Goal: Contribute content: Contribute content

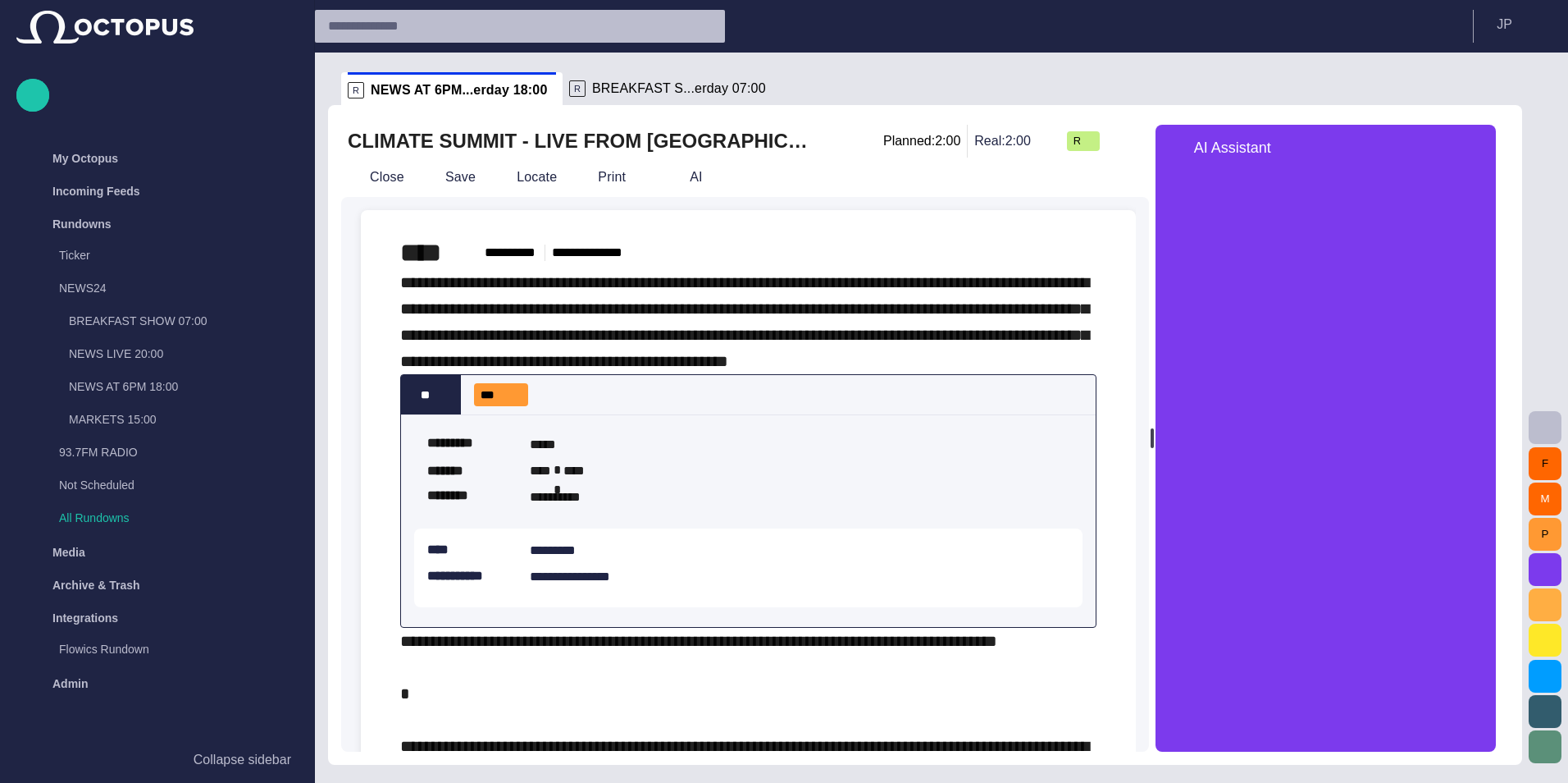
scroll to position [82, 0]
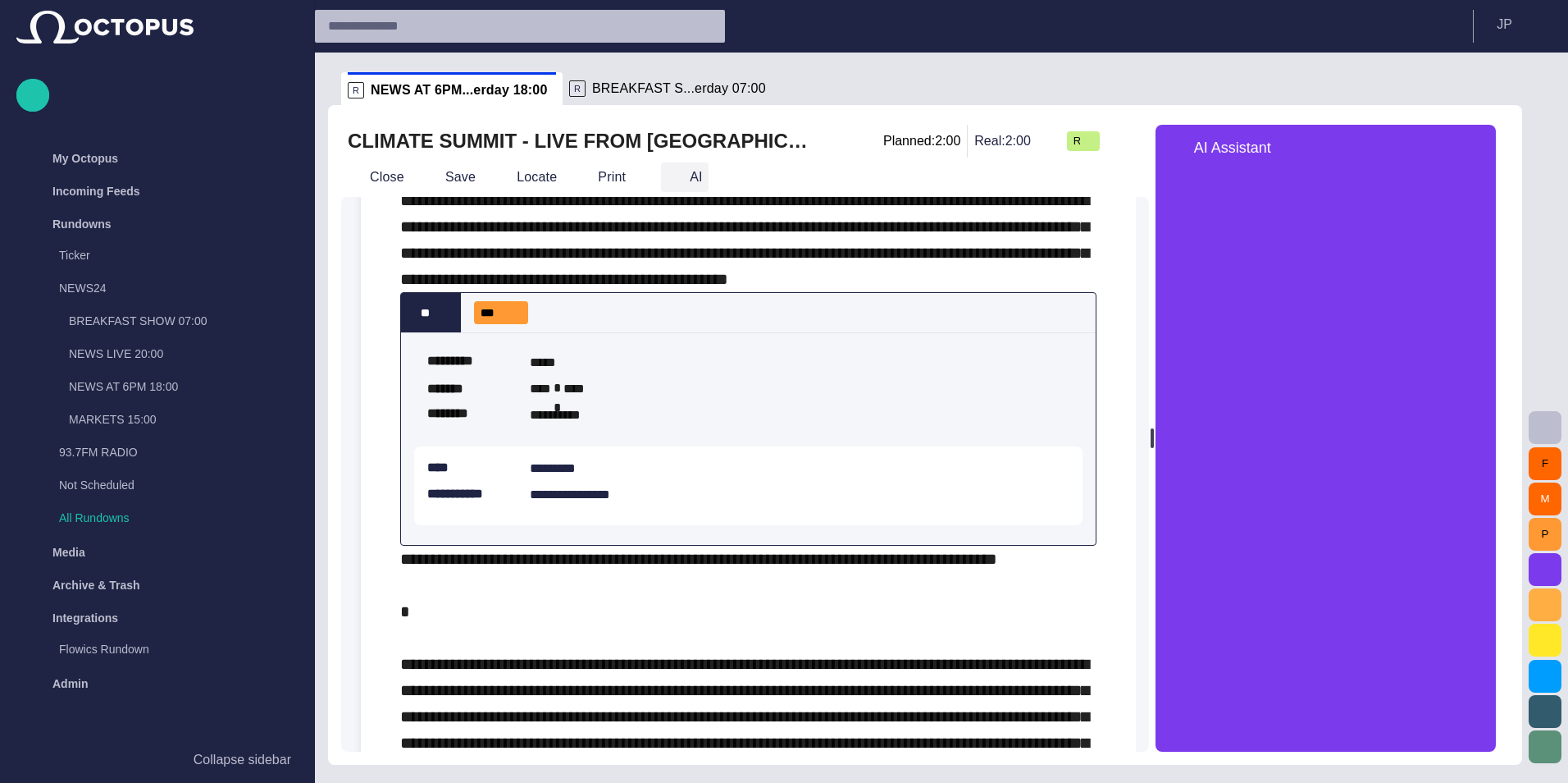
click at [685, 175] on button "AI" at bounding box center [685, 177] width 47 height 30
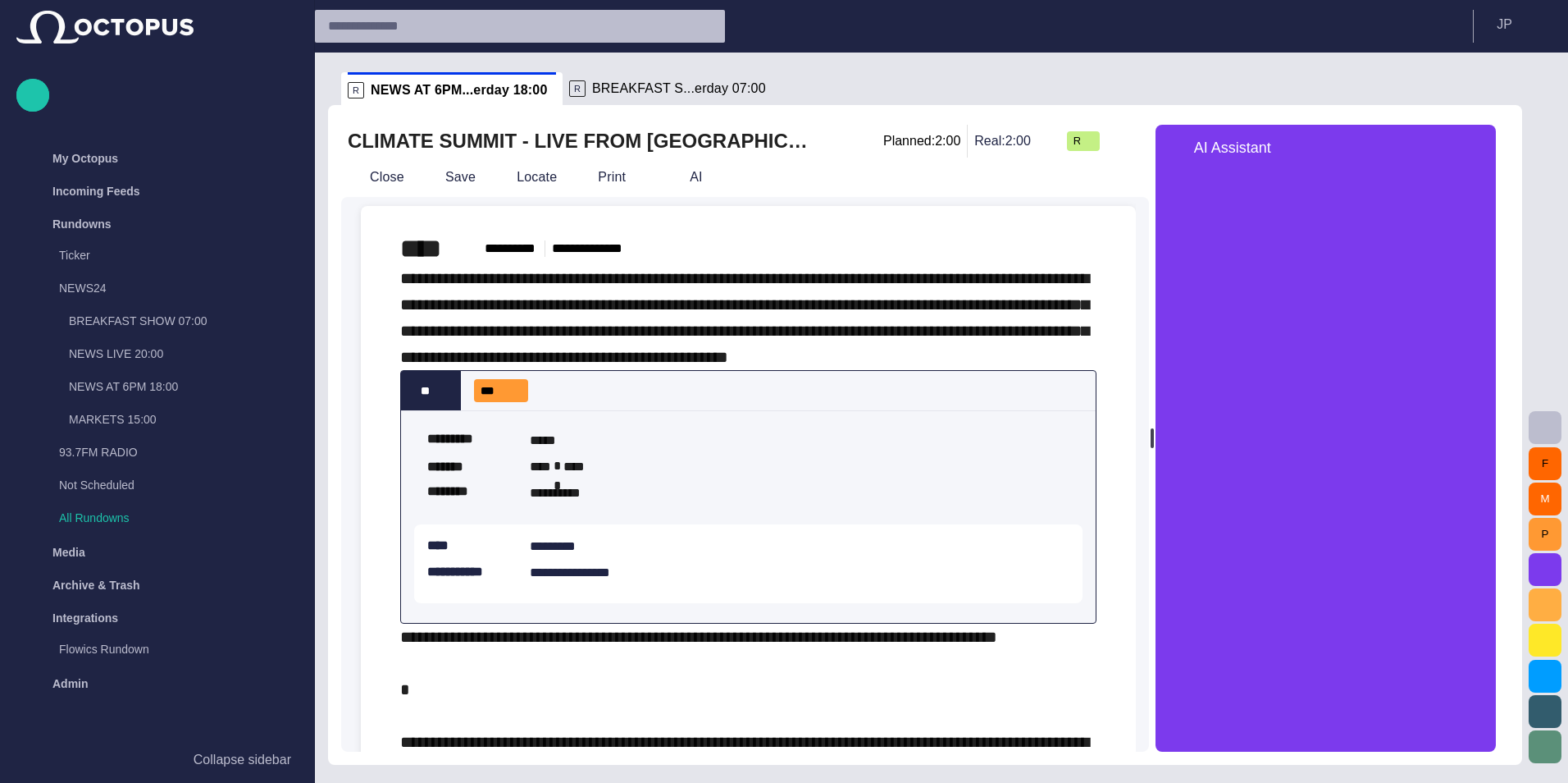
scroll to position [0, 0]
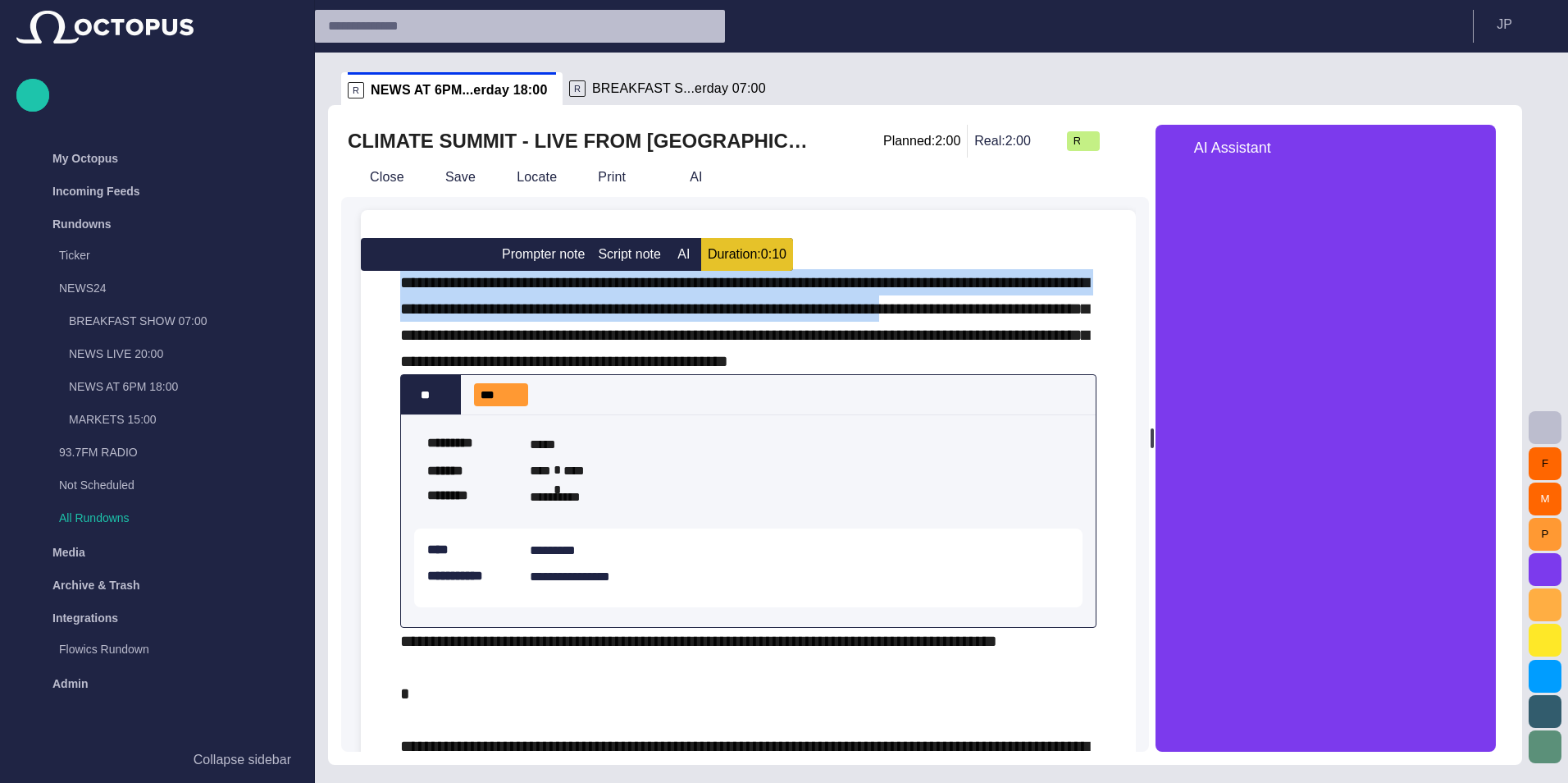
drag, startPoint x: 393, startPoint y: 277, endPoint x: 1070, endPoint y: 314, distance: 678.0
click at [1072, 314] on div "**********" at bounding box center [748, 549] width 749 height 680
click at [939, 351] on div "**********" at bounding box center [748, 566] width 696 height 595
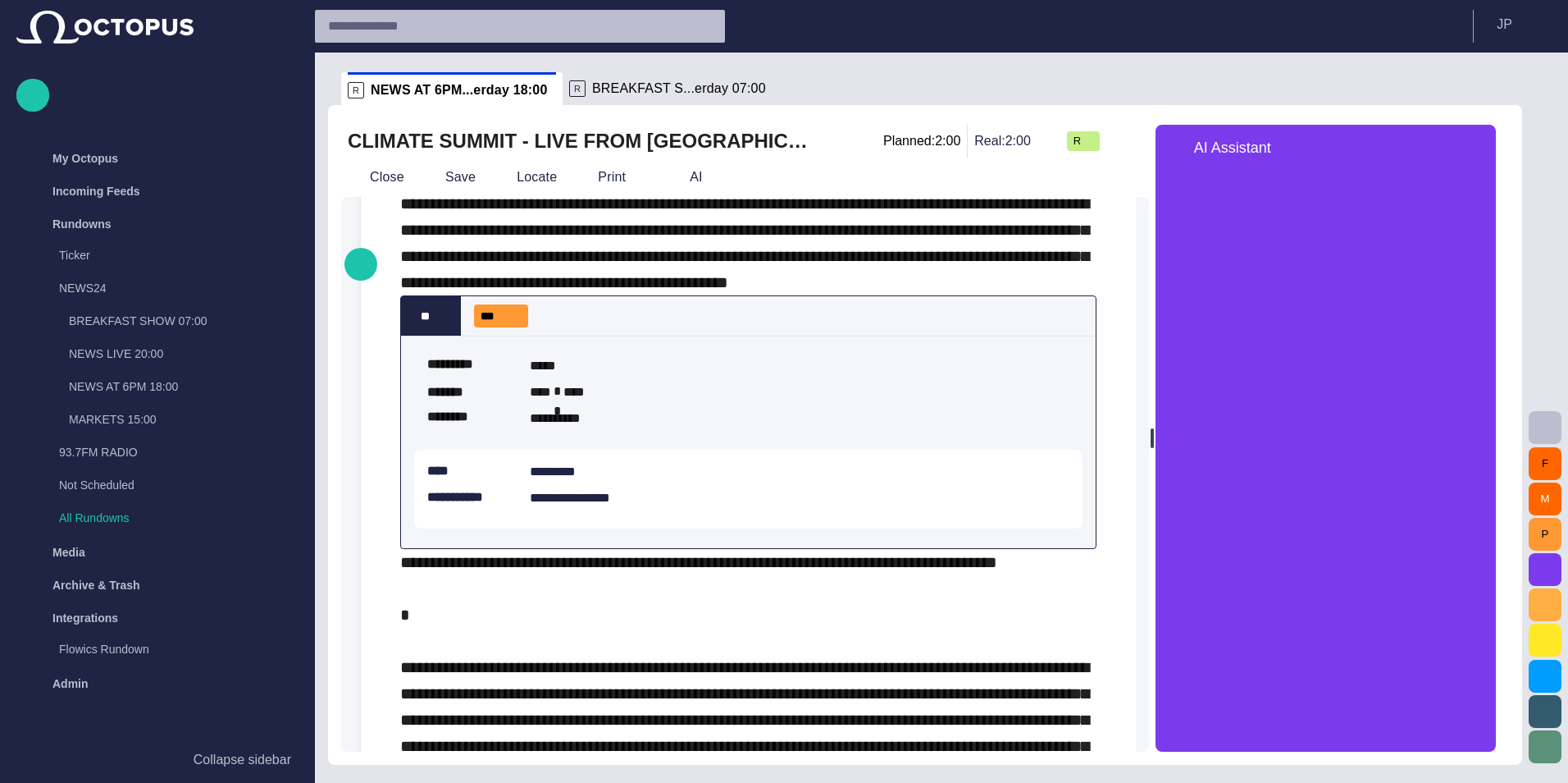
scroll to position [82, 0]
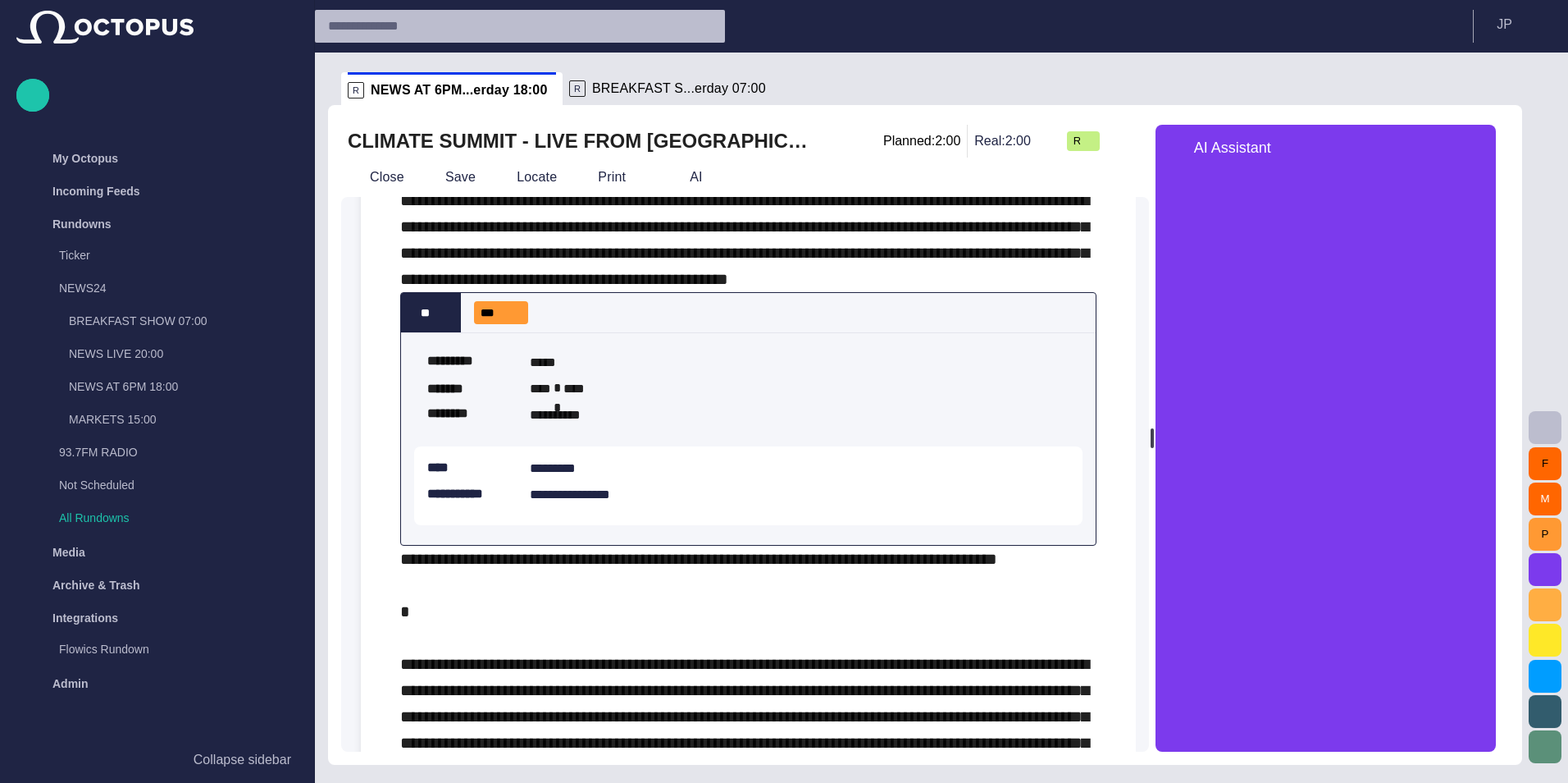
click at [762, 478] on div "**********" at bounding box center [748, 439] width 668 height 185
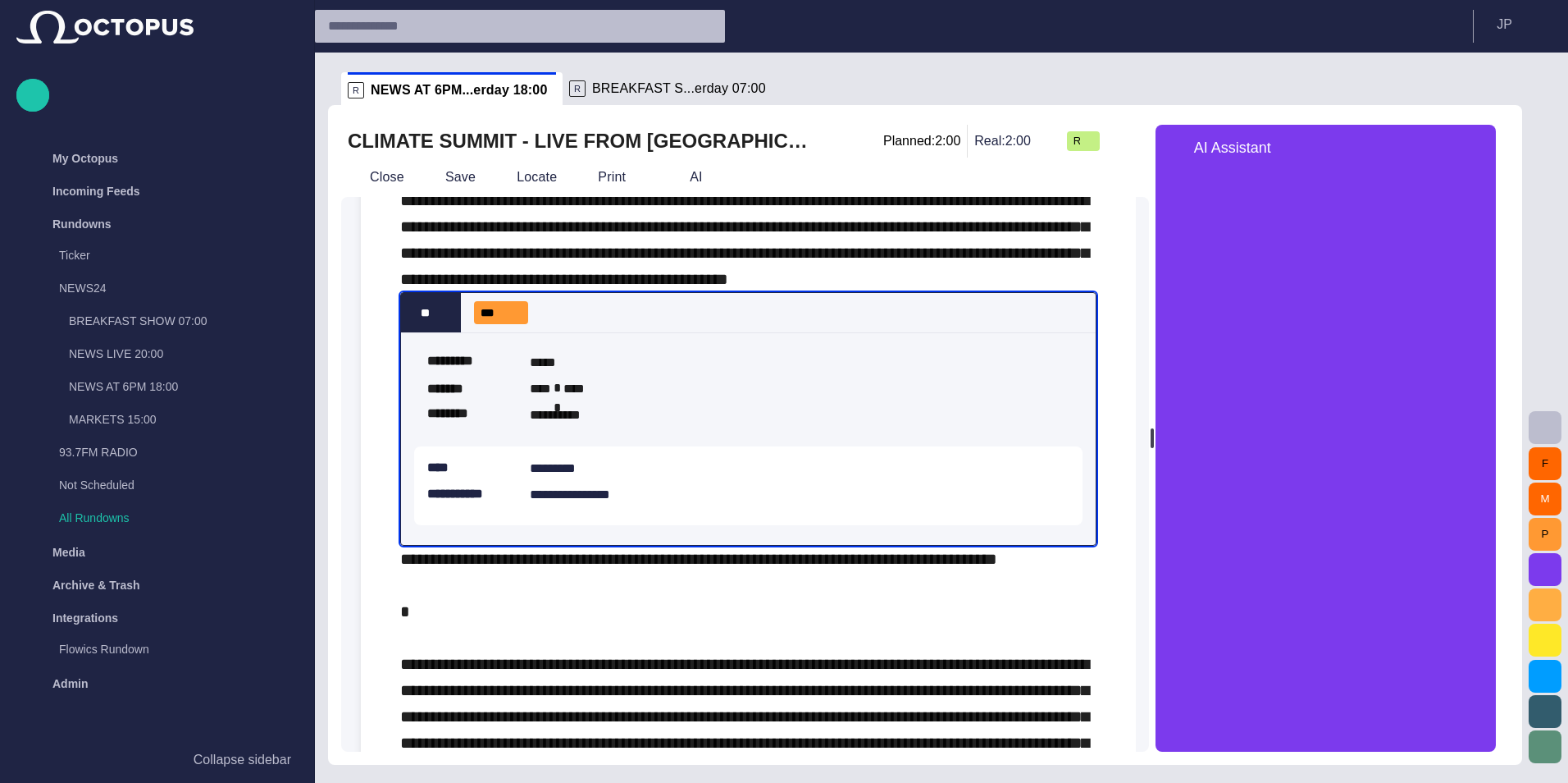
click at [754, 486] on div "**** *********" at bounding box center [748, 472] width 642 height 27
click at [548, 477] on textarea "*********" at bounding box center [795, 468] width 533 height 18
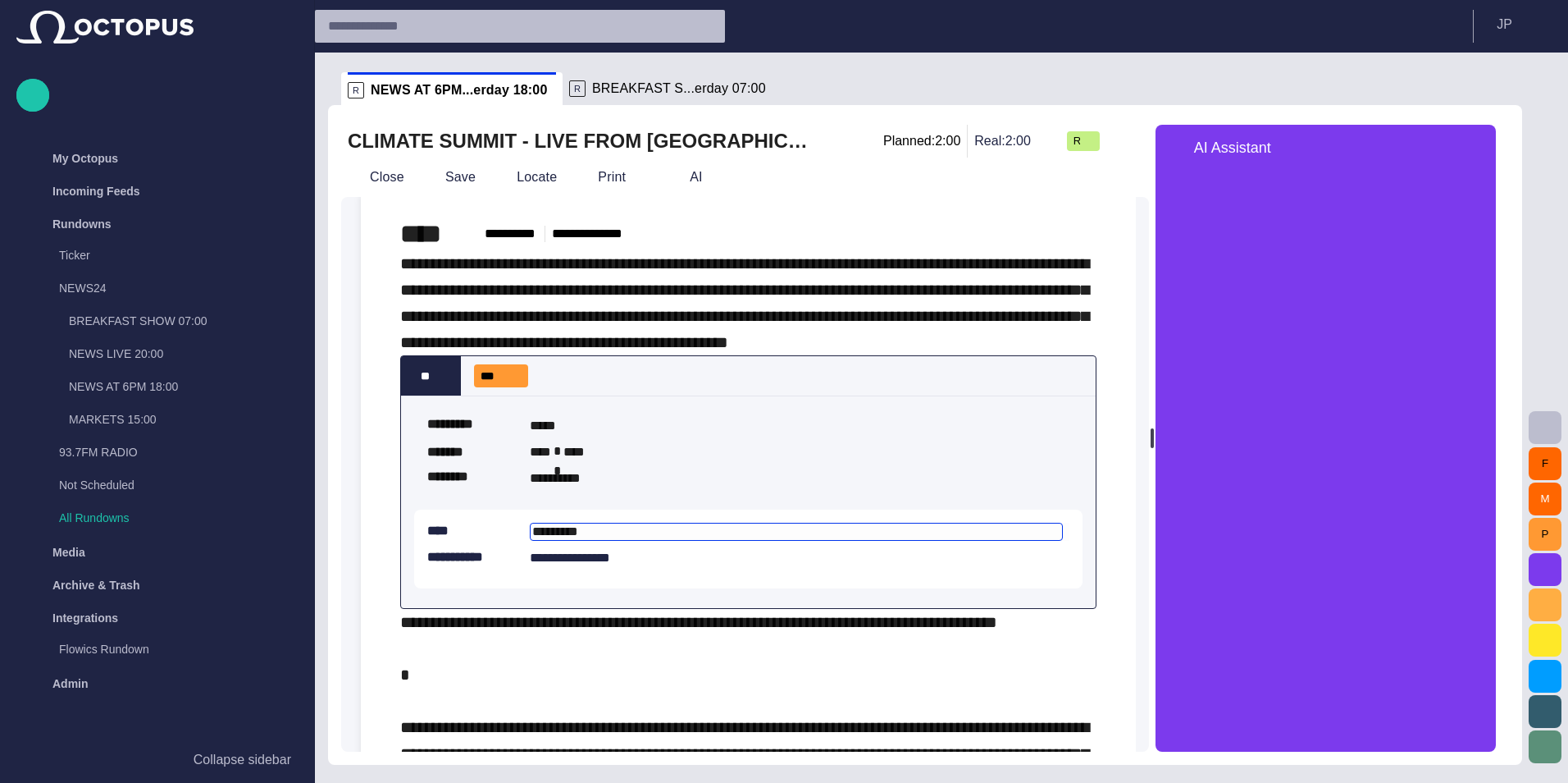
scroll to position [0, 0]
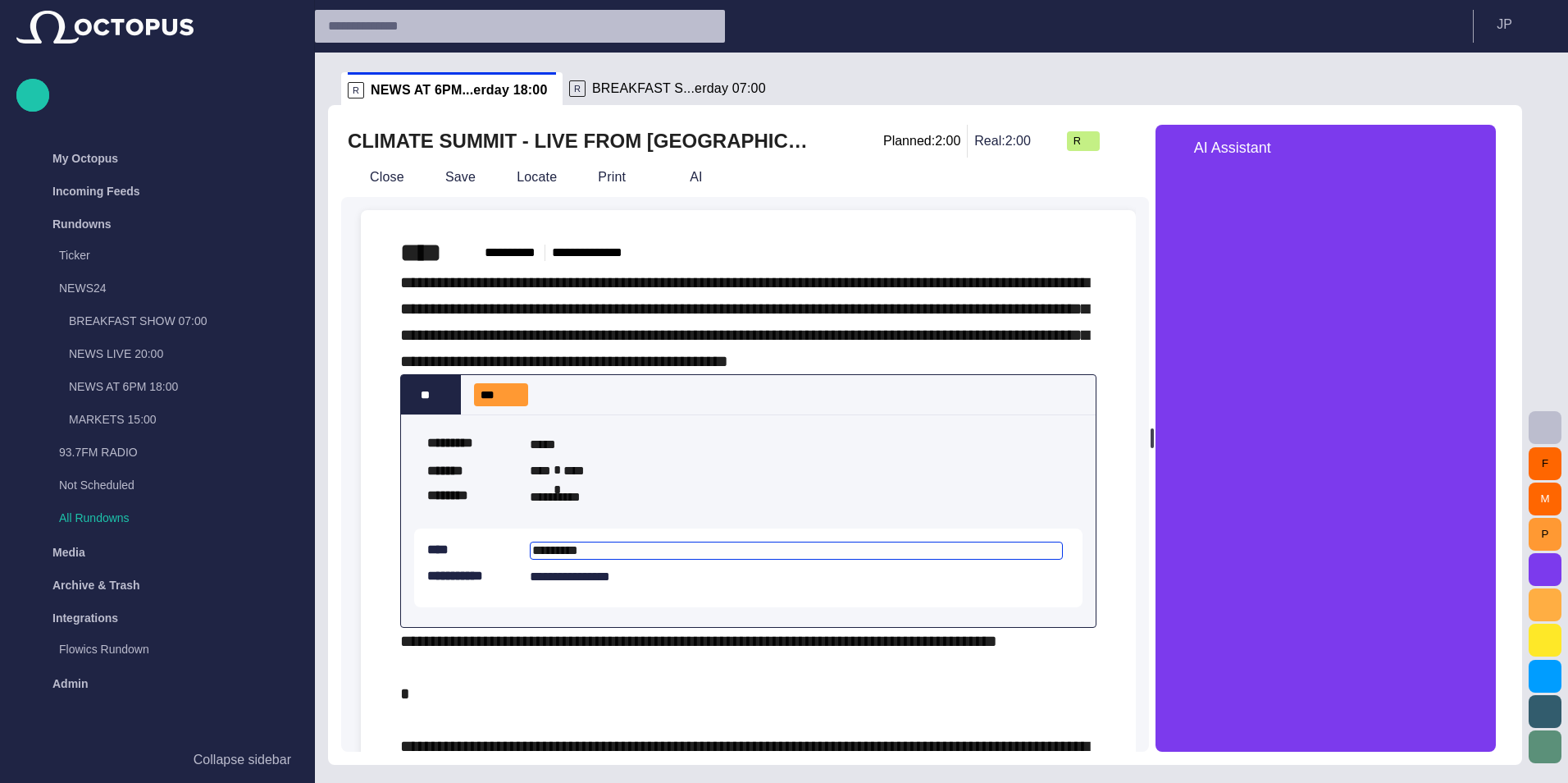
type textarea "*"
click at [283, 187] on span "main menu" at bounding box center [281, 190] width 13 height 13
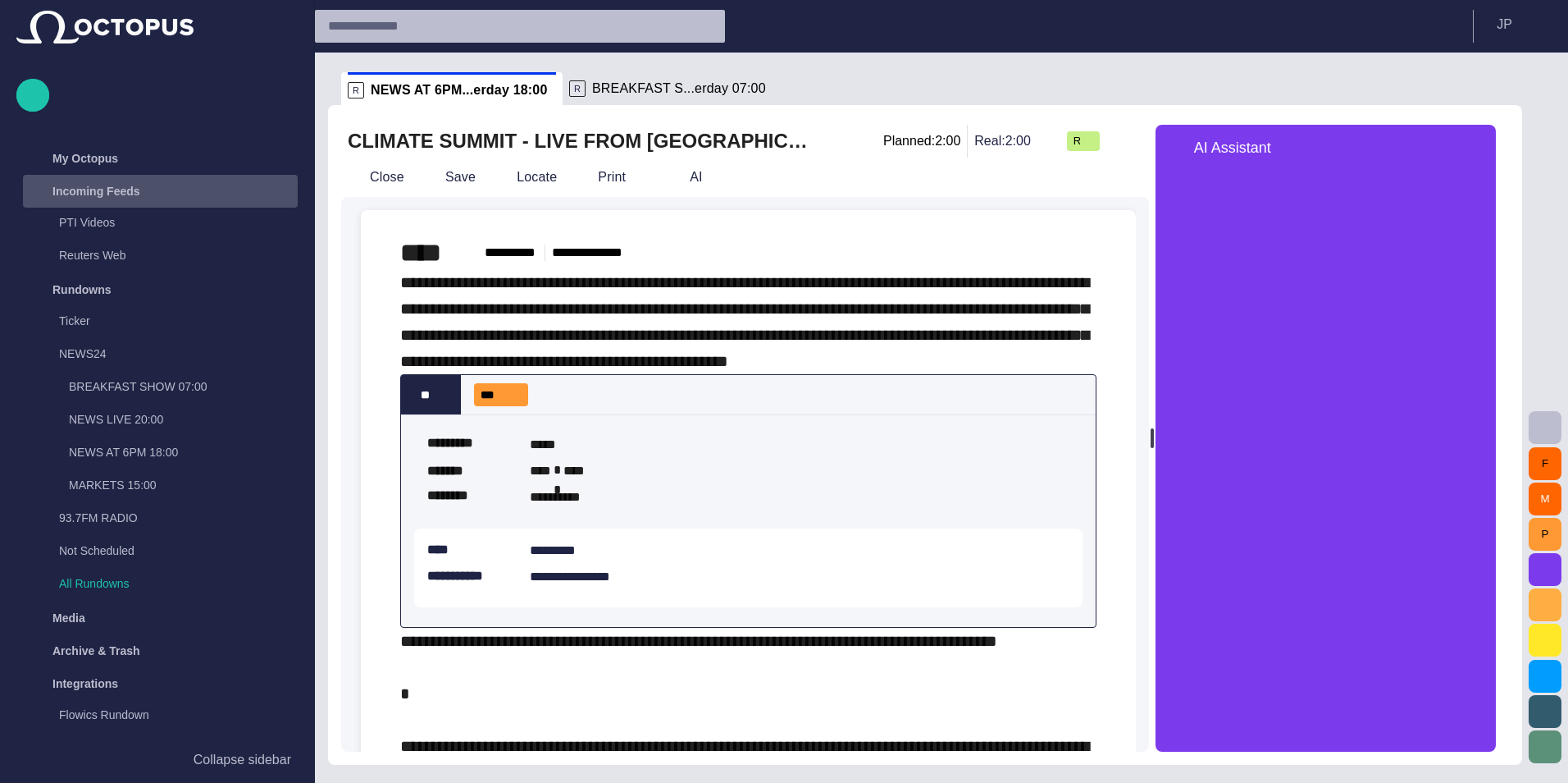
click at [285, 194] on div "main menu" at bounding box center [281, 191] width 33 height 33
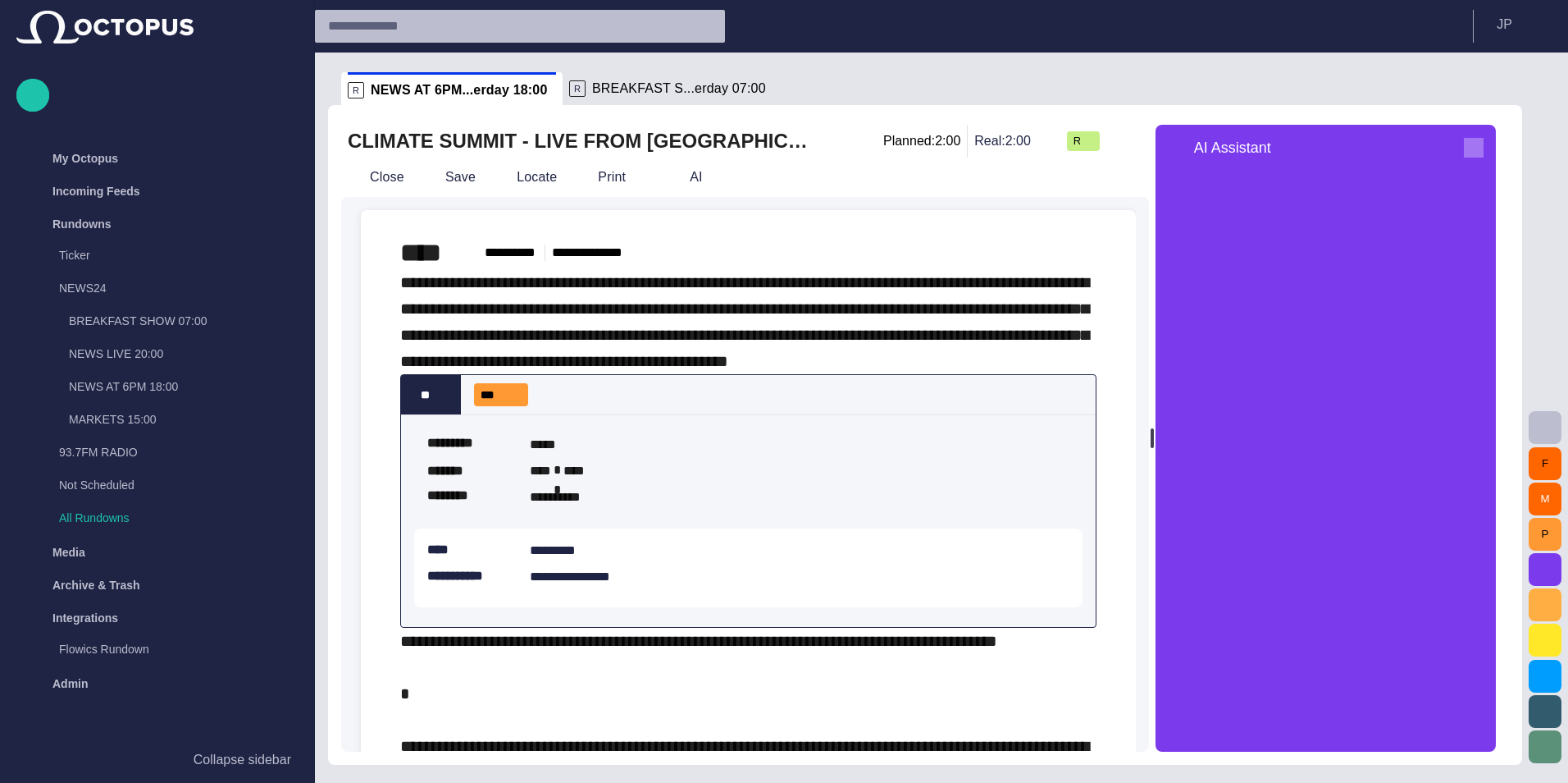
click at [1483, 147] on span "button" at bounding box center [1473, 147] width 20 height 20
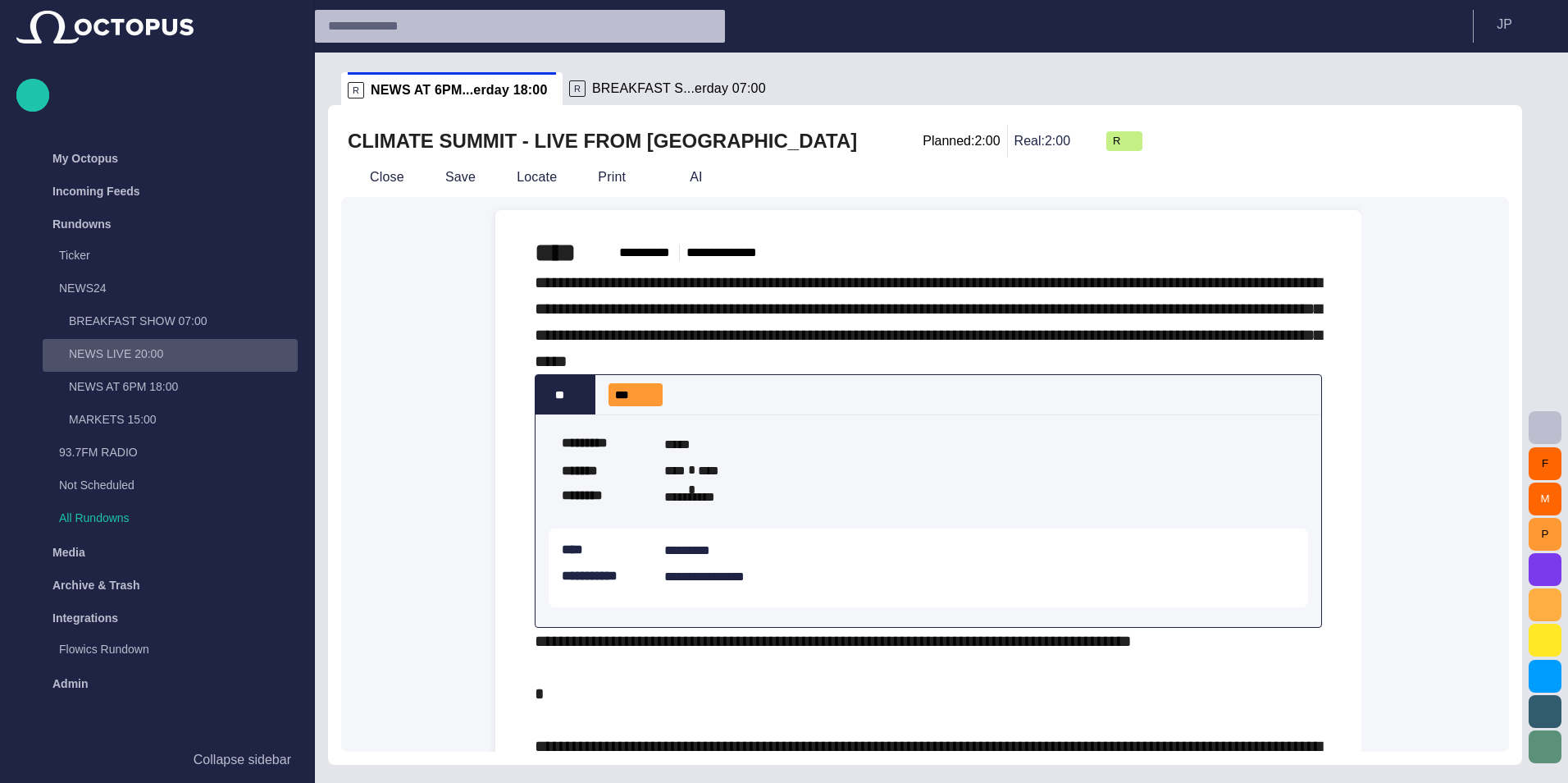
click at [190, 347] on p "NEWS LIVE 20:00" at bounding box center [183, 353] width 229 height 17
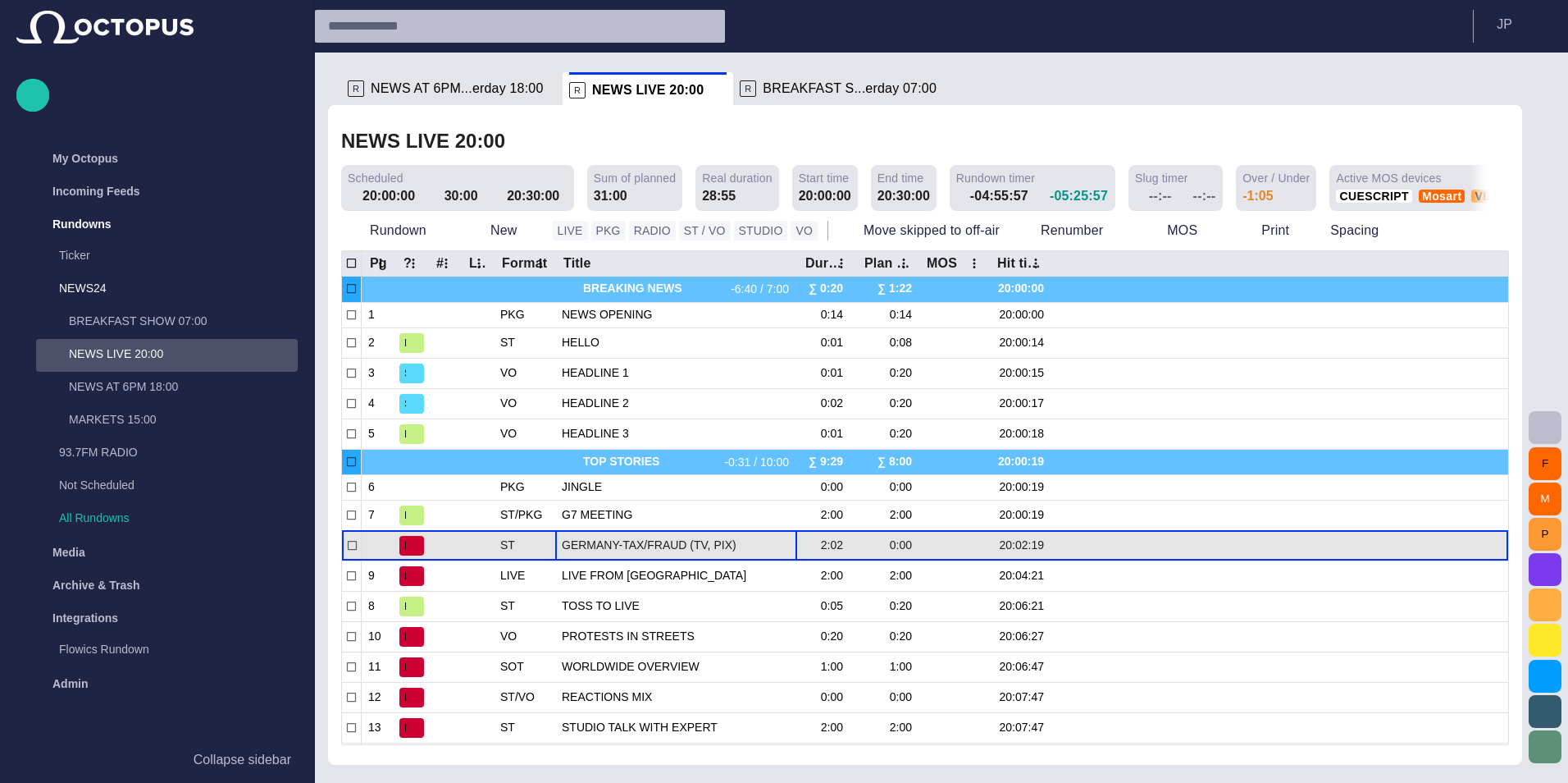
click at [701, 536] on div "GERMANY-TAX/FRAUD (TV, PIX)" at bounding box center [676, 545] width 229 height 30
click at [701, 539] on span "GERMANY-TAX/FRAUD (TV, PIX)" at bounding box center [676, 545] width 229 height 16
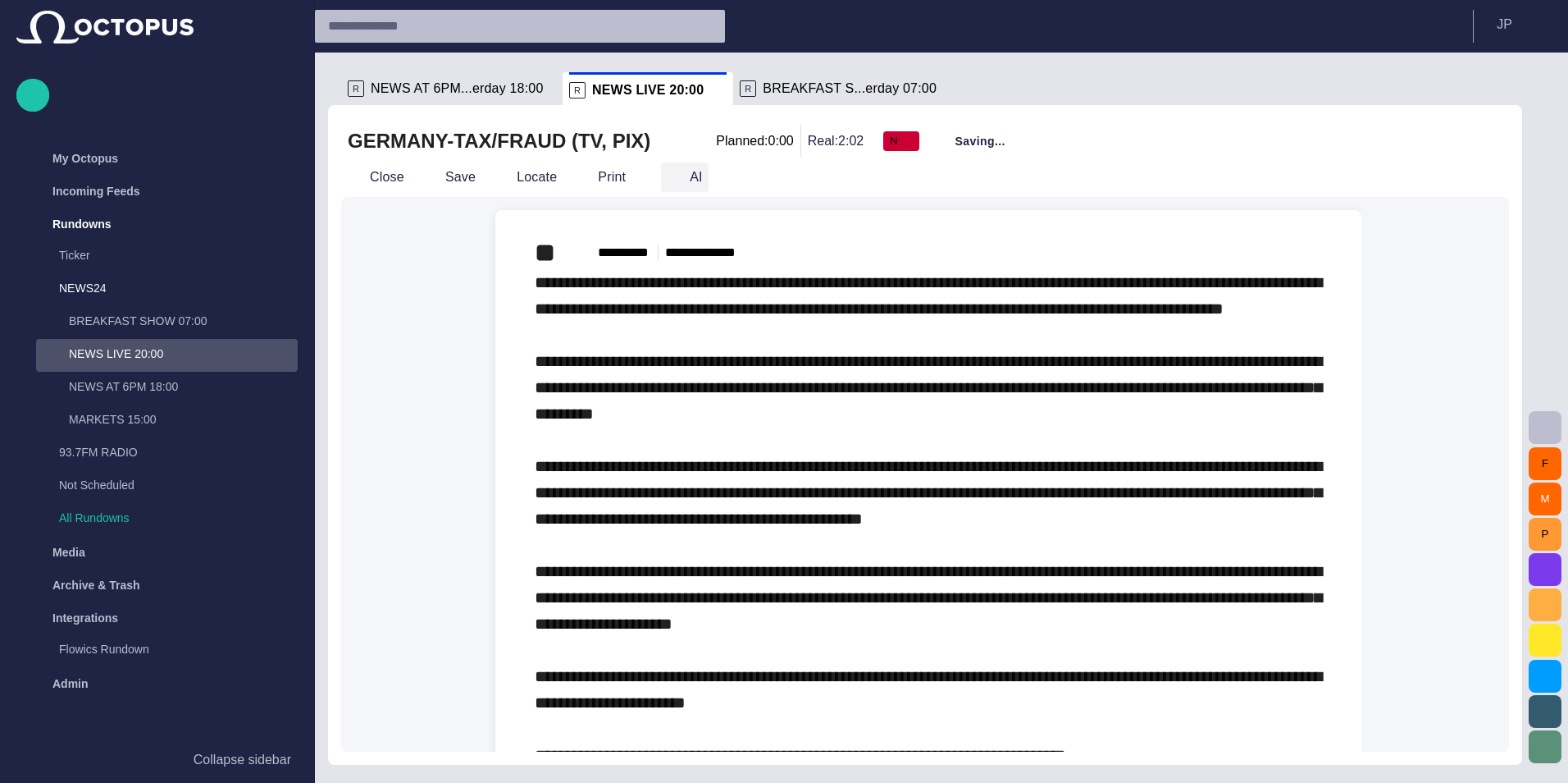
click at [661, 191] on button "AI" at bounding box center [685, 177] width 47 height 30
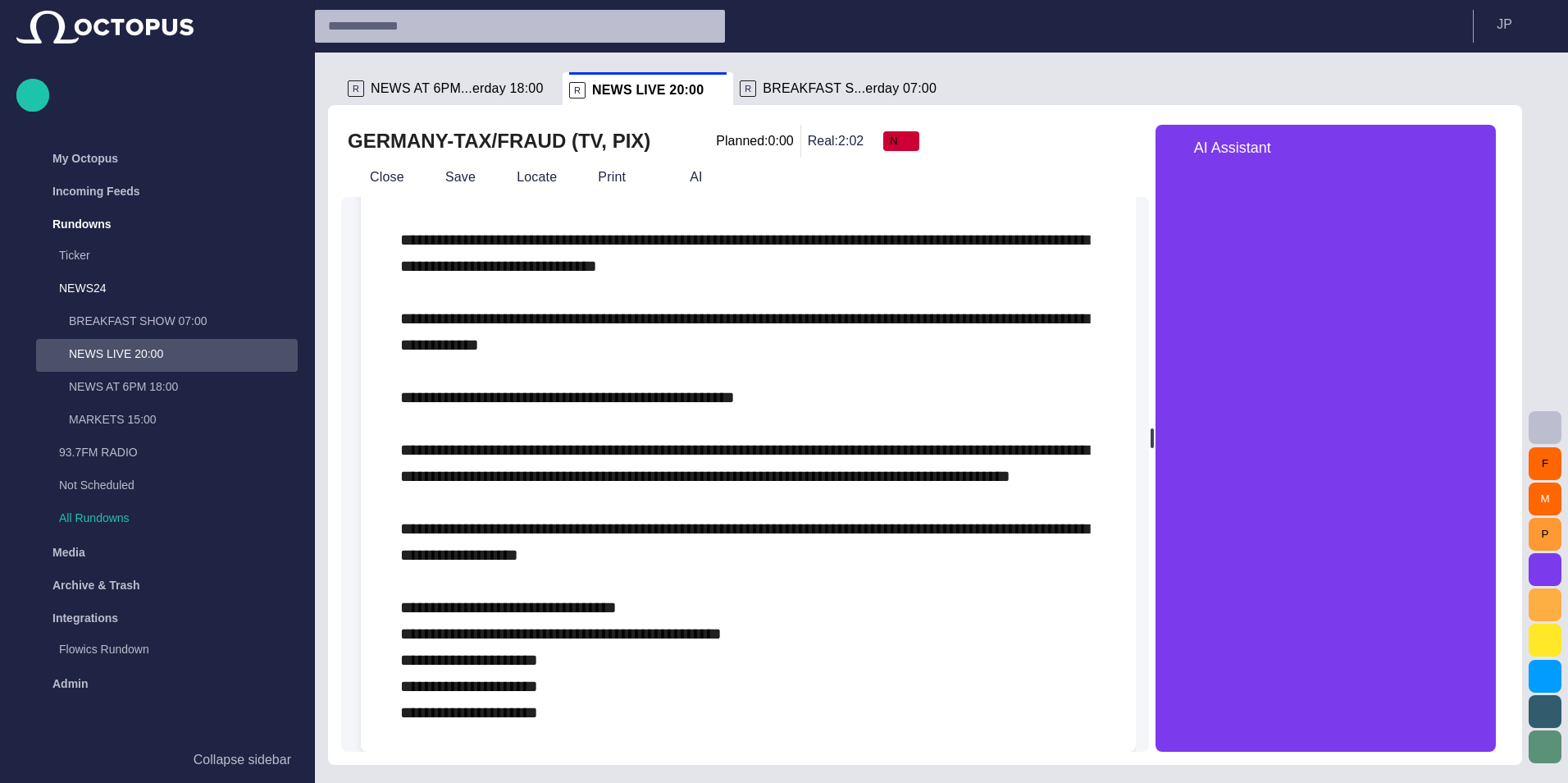
scroll to position [883, 0]
click at [802, 659] on div "﻿ ﻿" at bounding box center [748, 147] width 696 height 1155
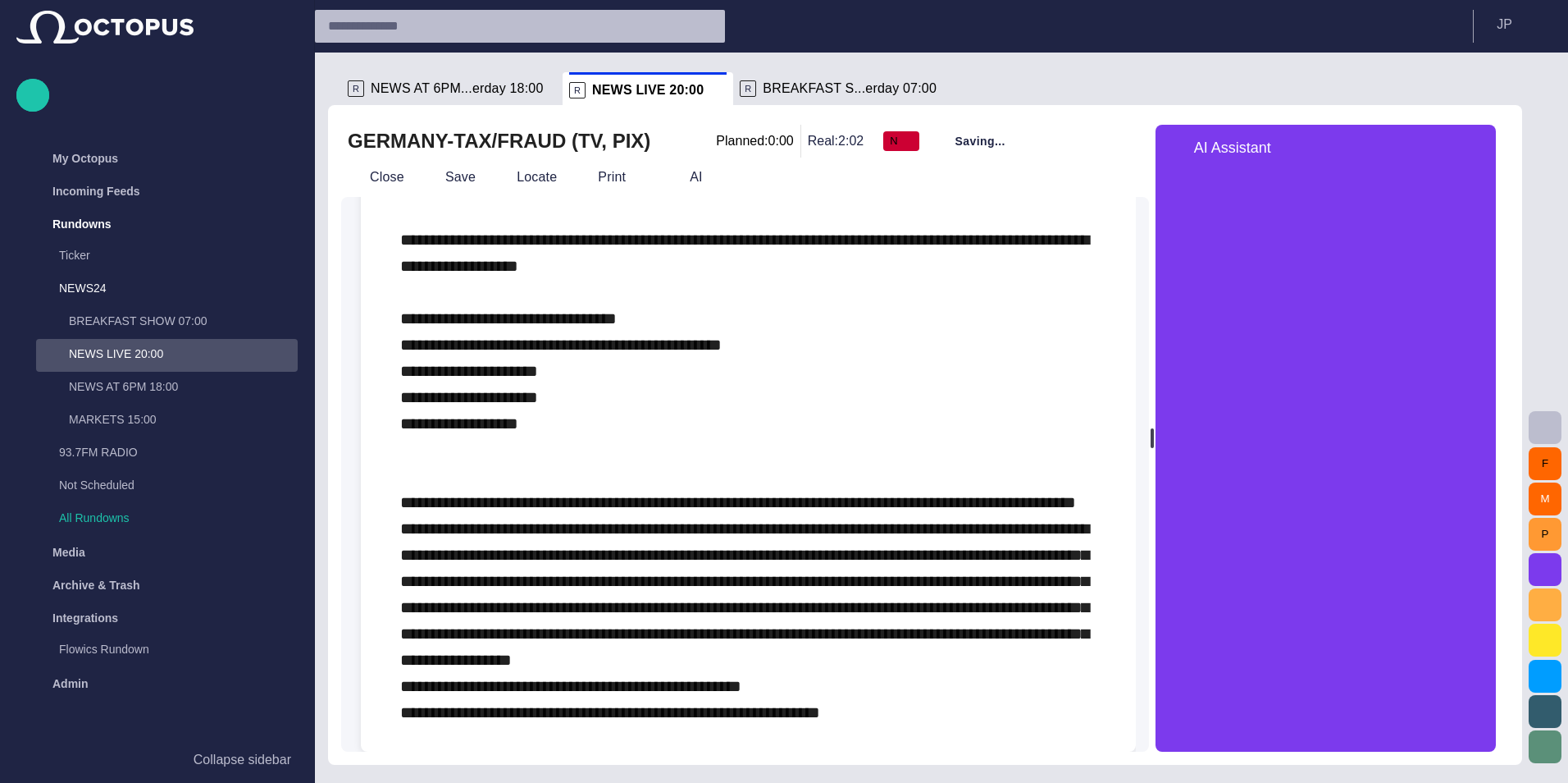
scroll to position [1218, 0]
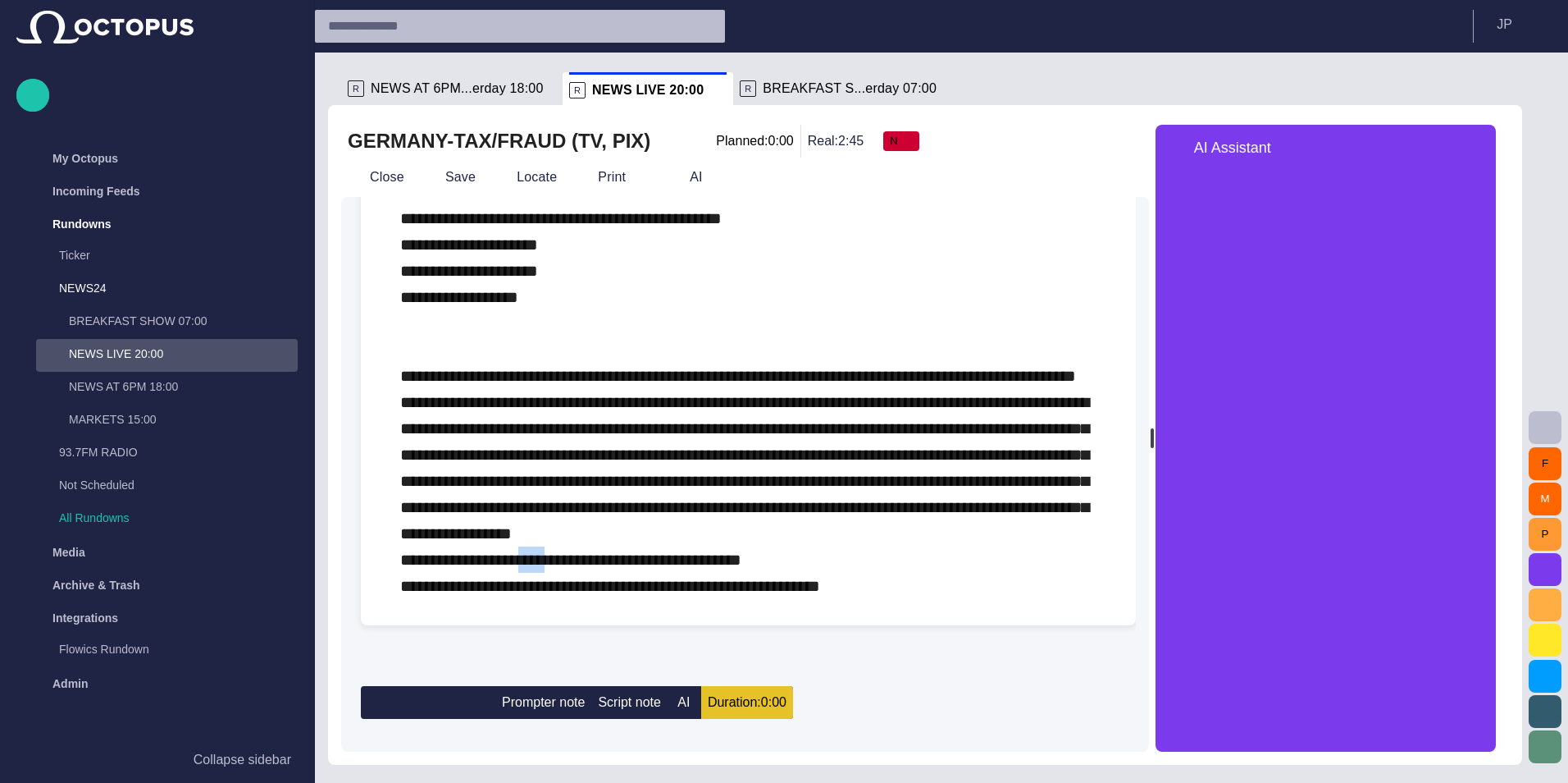
drag, startPoint x: 558, startPoint y: 630, endPoint x: 539, endPoint y: 630, distance: 19.0
drag, startPoint x: 554, startPoint y: 631, endPoint x: 535, endPoint y: 631, distance: 19.0
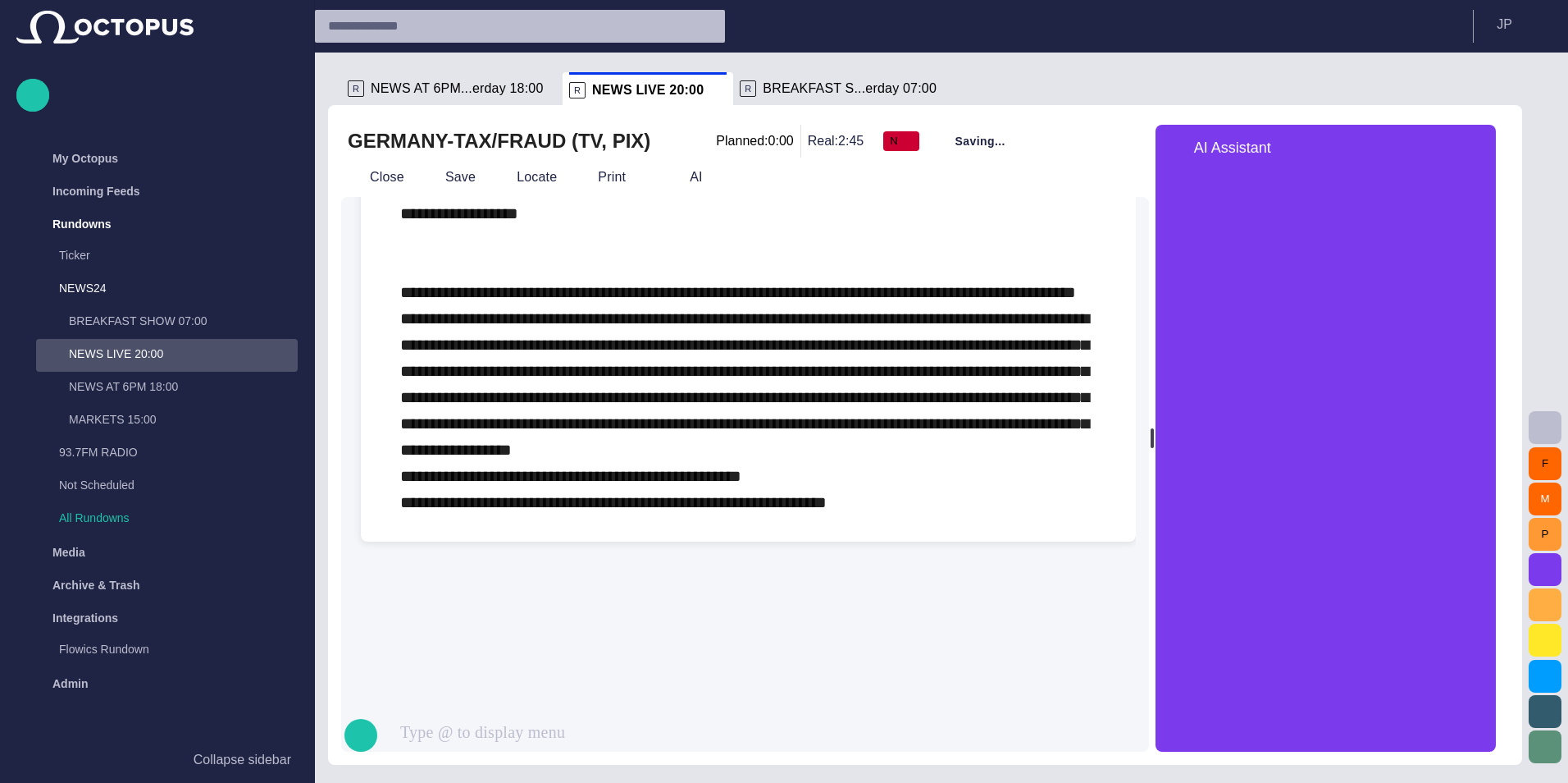
scroll to position [1237, 0]
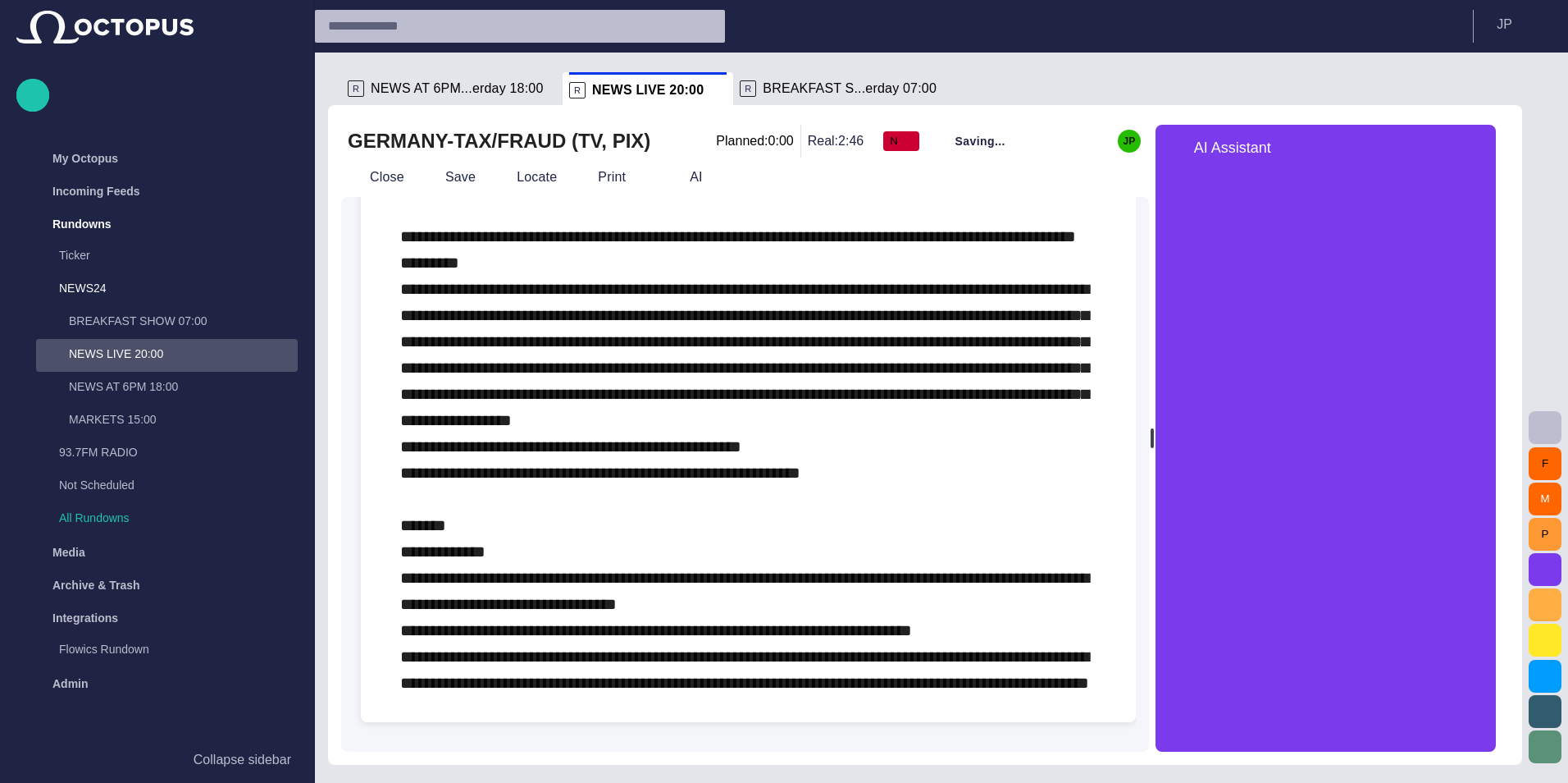
scroll to position [1497, 0]
click at [1496, 169] on div "AI Assistant" at bounding box center [1326, 147] width 340 height 46
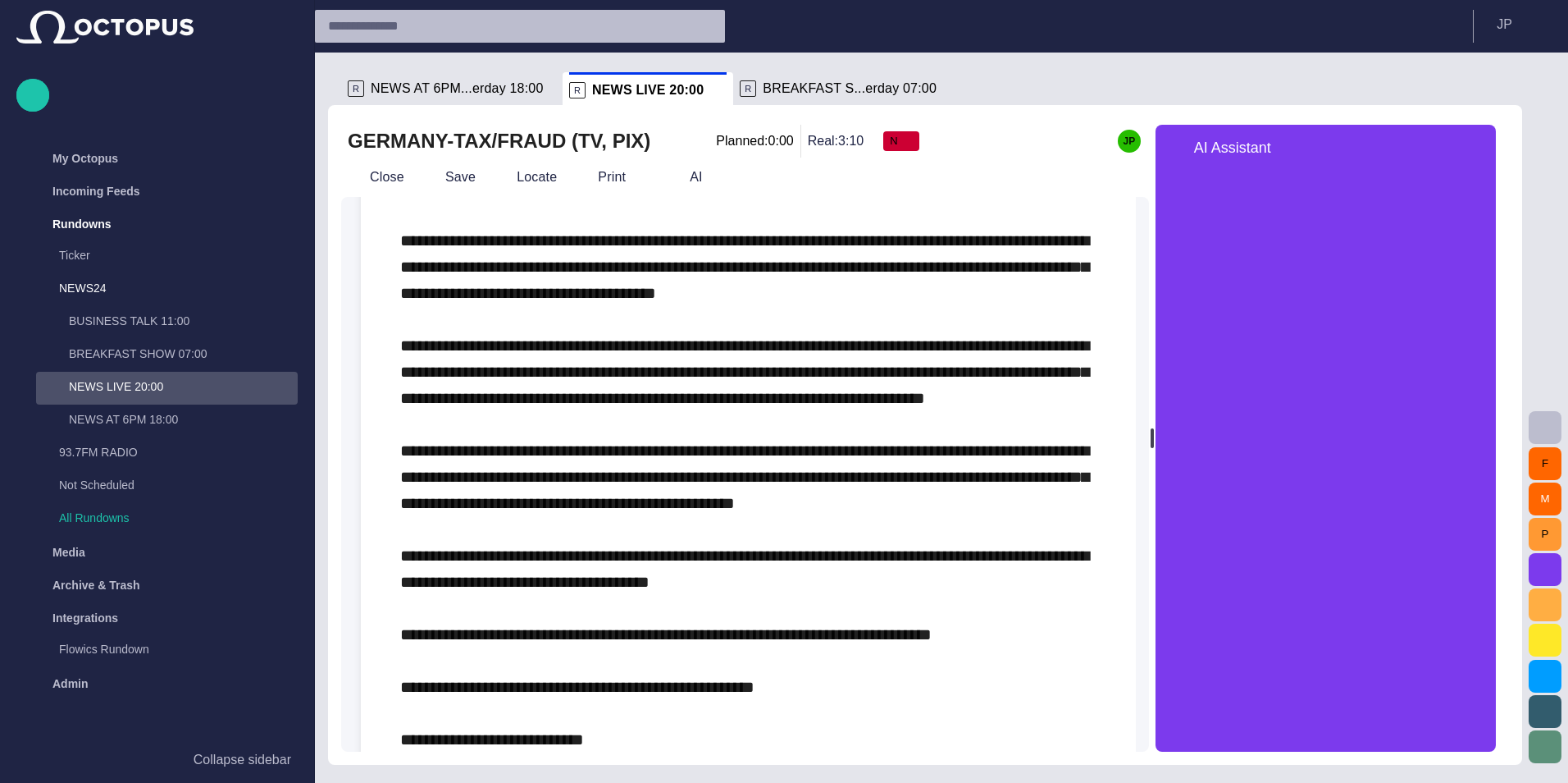
scroll to position [102, 0]
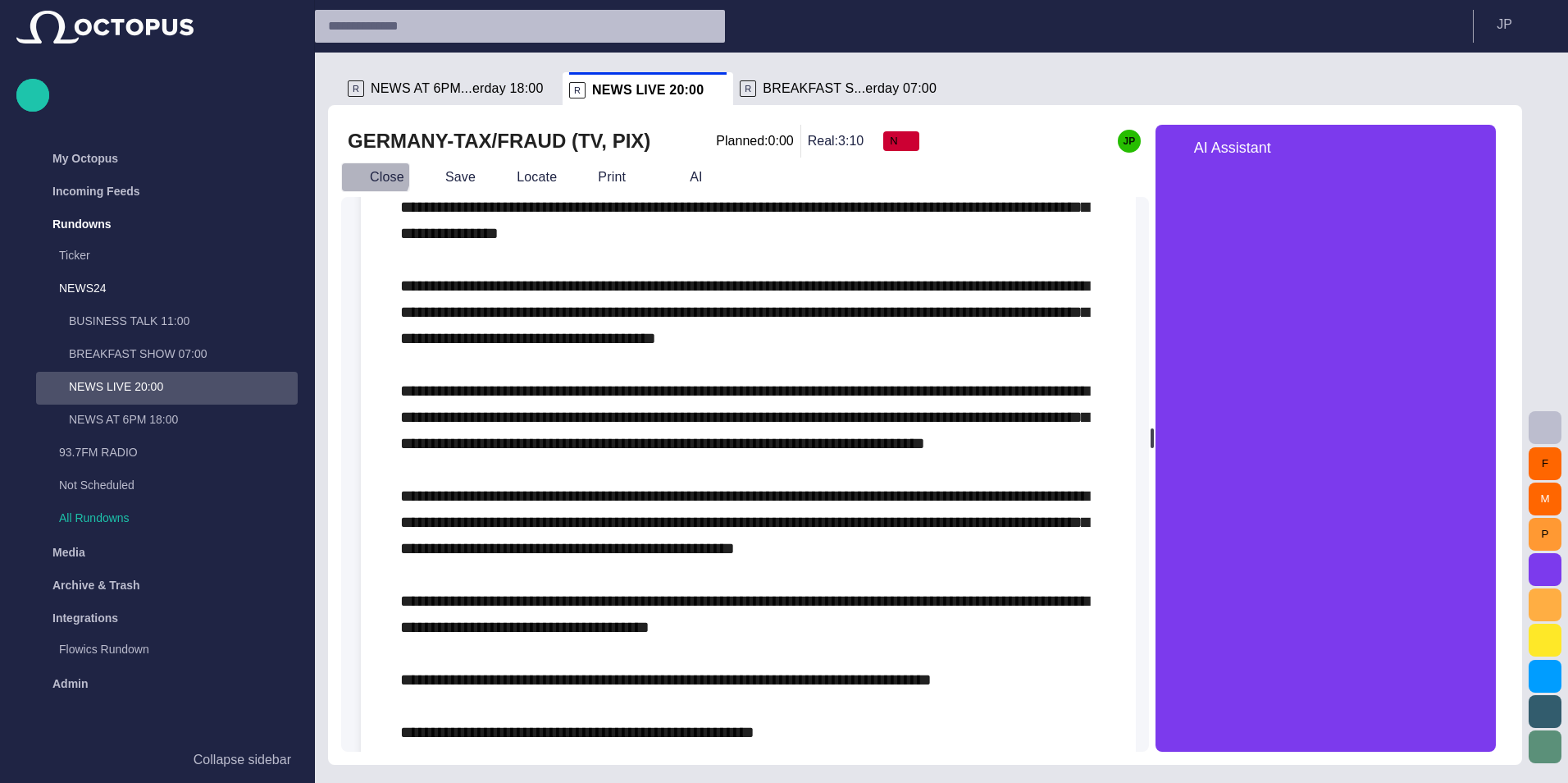
click at [351, 168] on button "Close" at bounding box center [376, 177] width 69 height 30
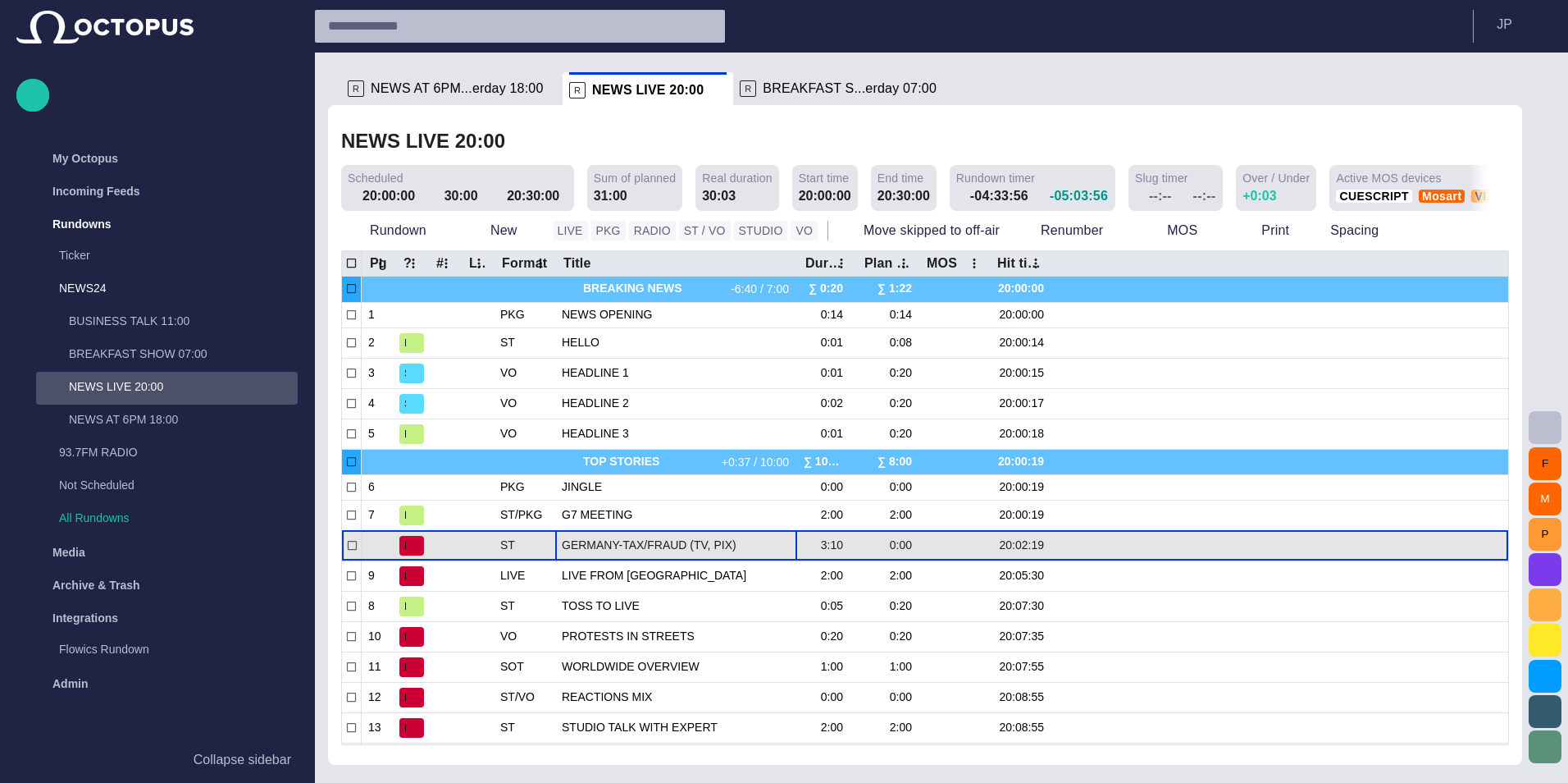
click at [598, 533] on div "GERMANY-TAX/FRAUD (TV, PIX)" at bounding box center [676, 545] width 229 height 30
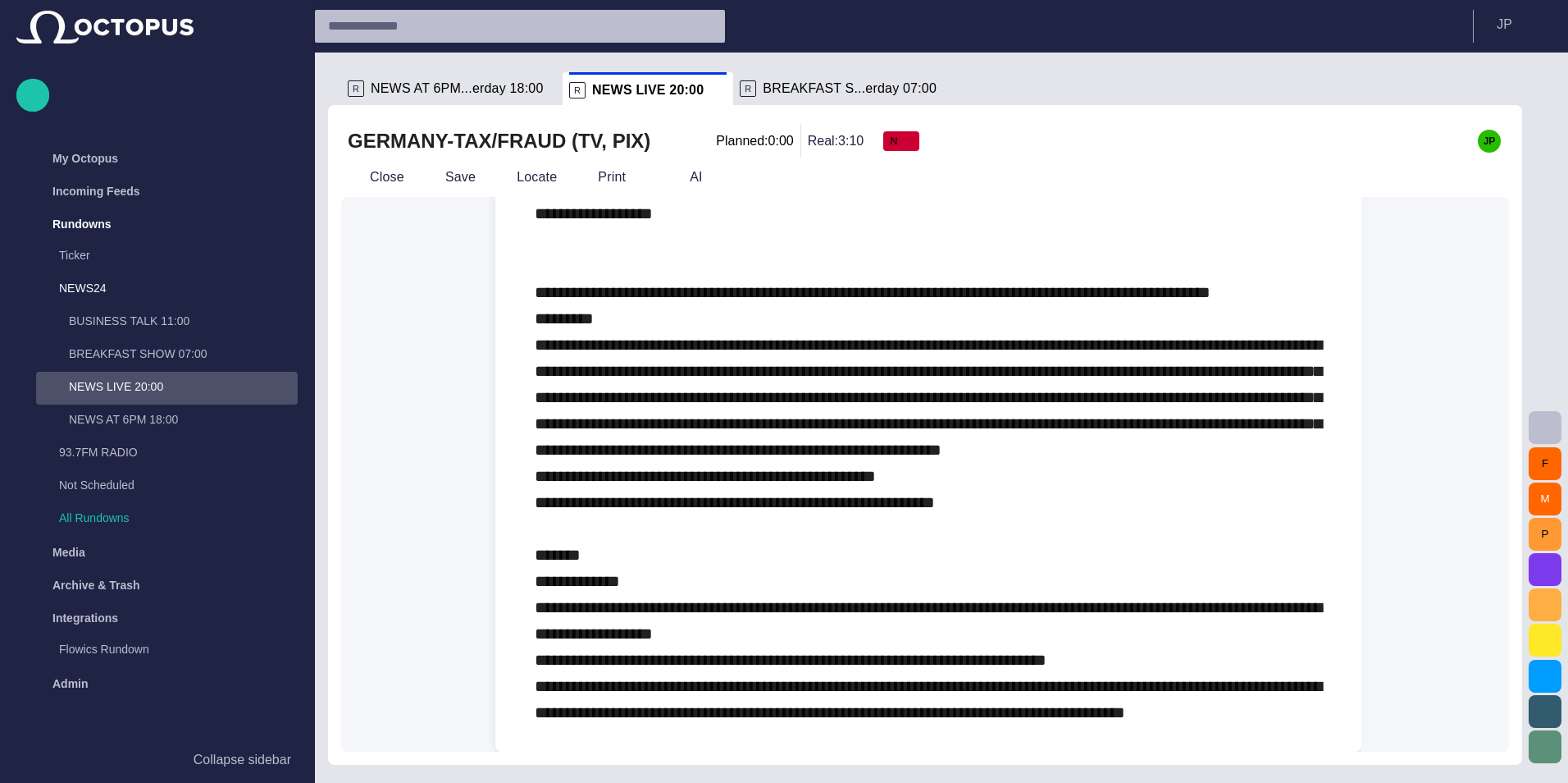
scroll to position [1357, 0]
click at [380, 175] on button "Close" at bounding box center [376, 177] width 69 height 30
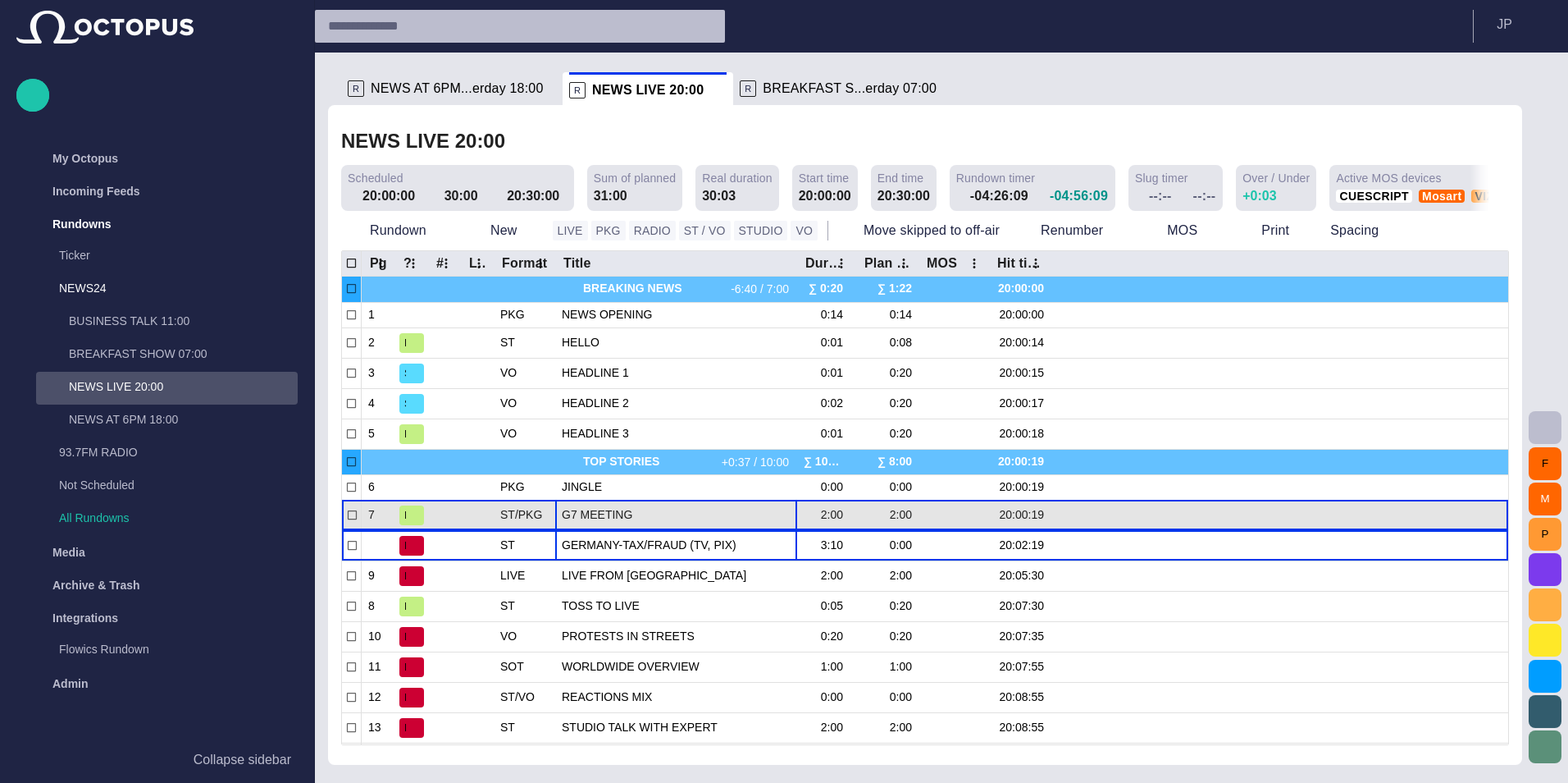
click at [661, 508] on span "G7 MEETING" at bounding box center [676, 515] width 229 height 16
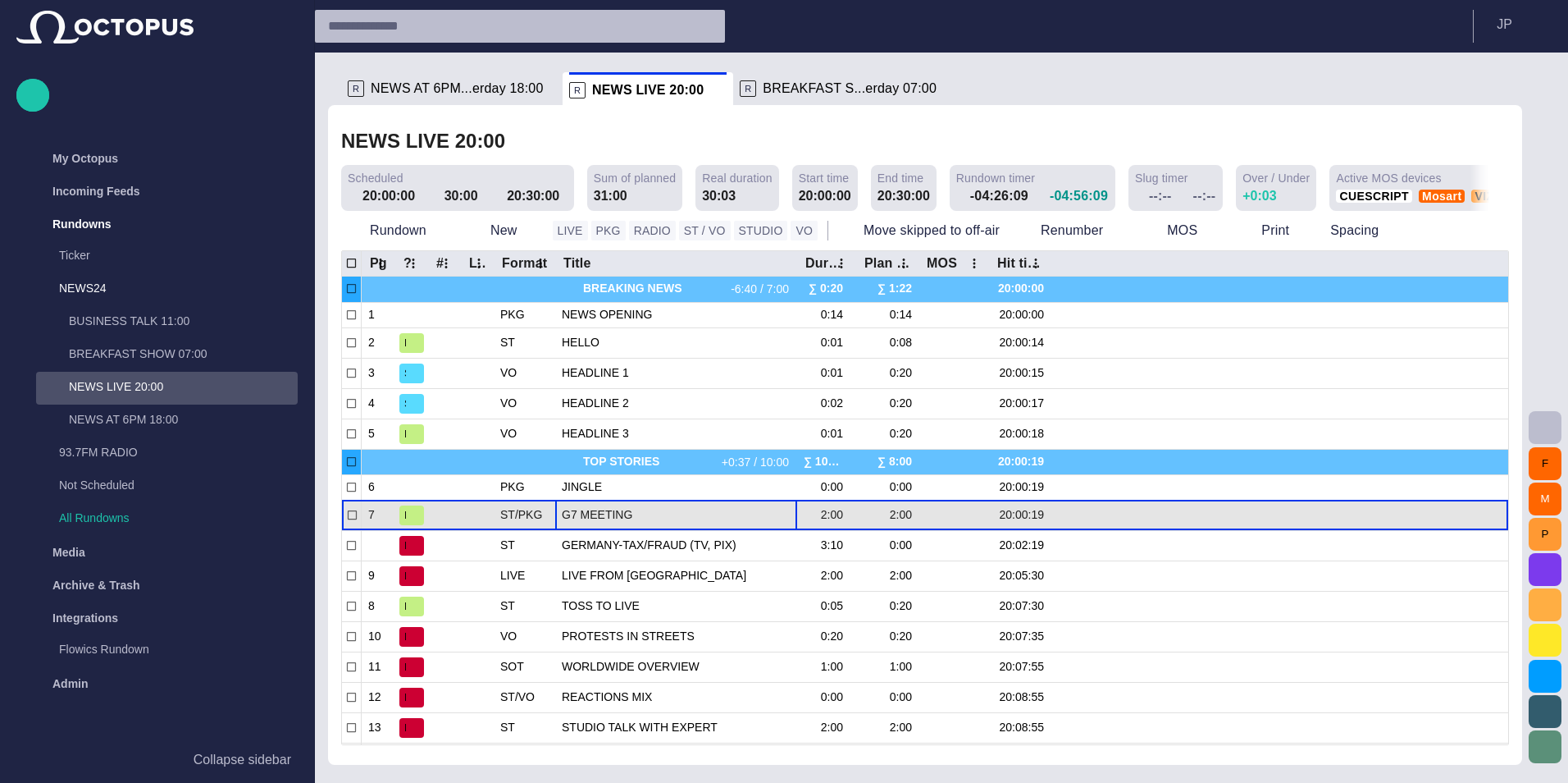
click at [661, 508] on span "G7 MEETING" at bounding box center [676, 515] width 229 height 16
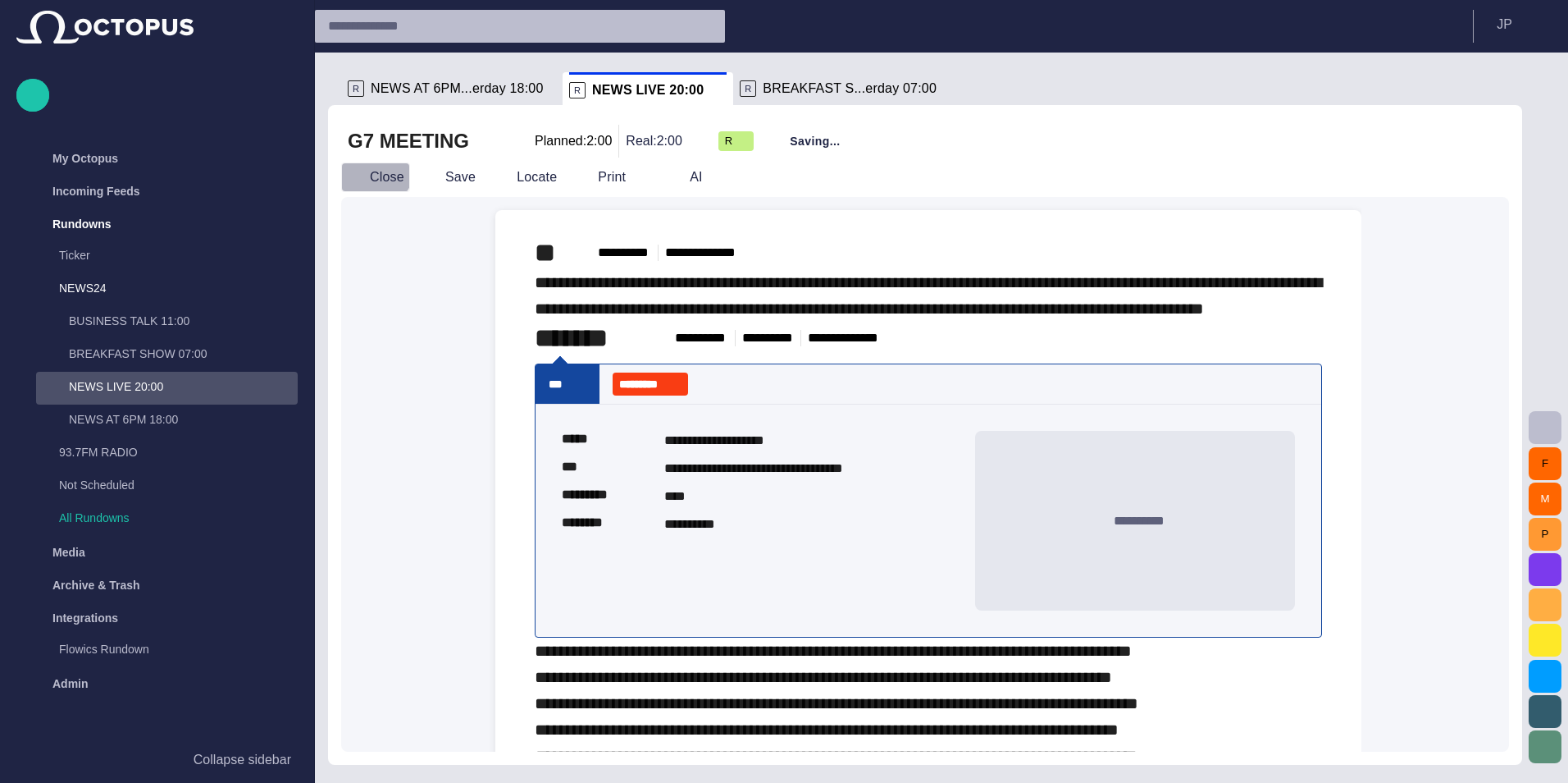
click at [372, 165] on button "Close" at bounding box center [376, 177] width 69 height 30
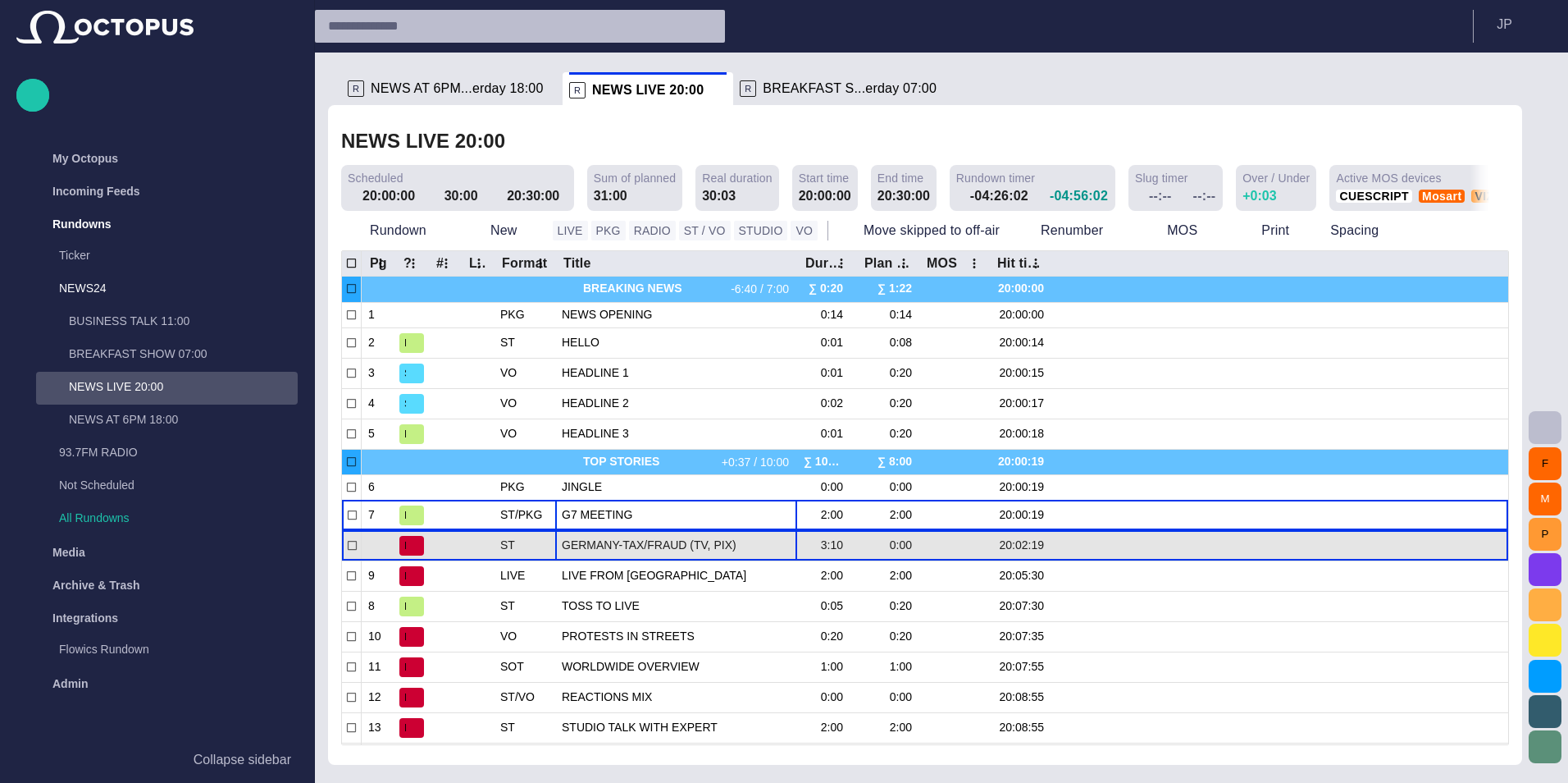
click at [584, 546] on span "GERMANY-TAX/FRAUD (TV, PIX)" at bounding box center [676, 545] width 229 height 16
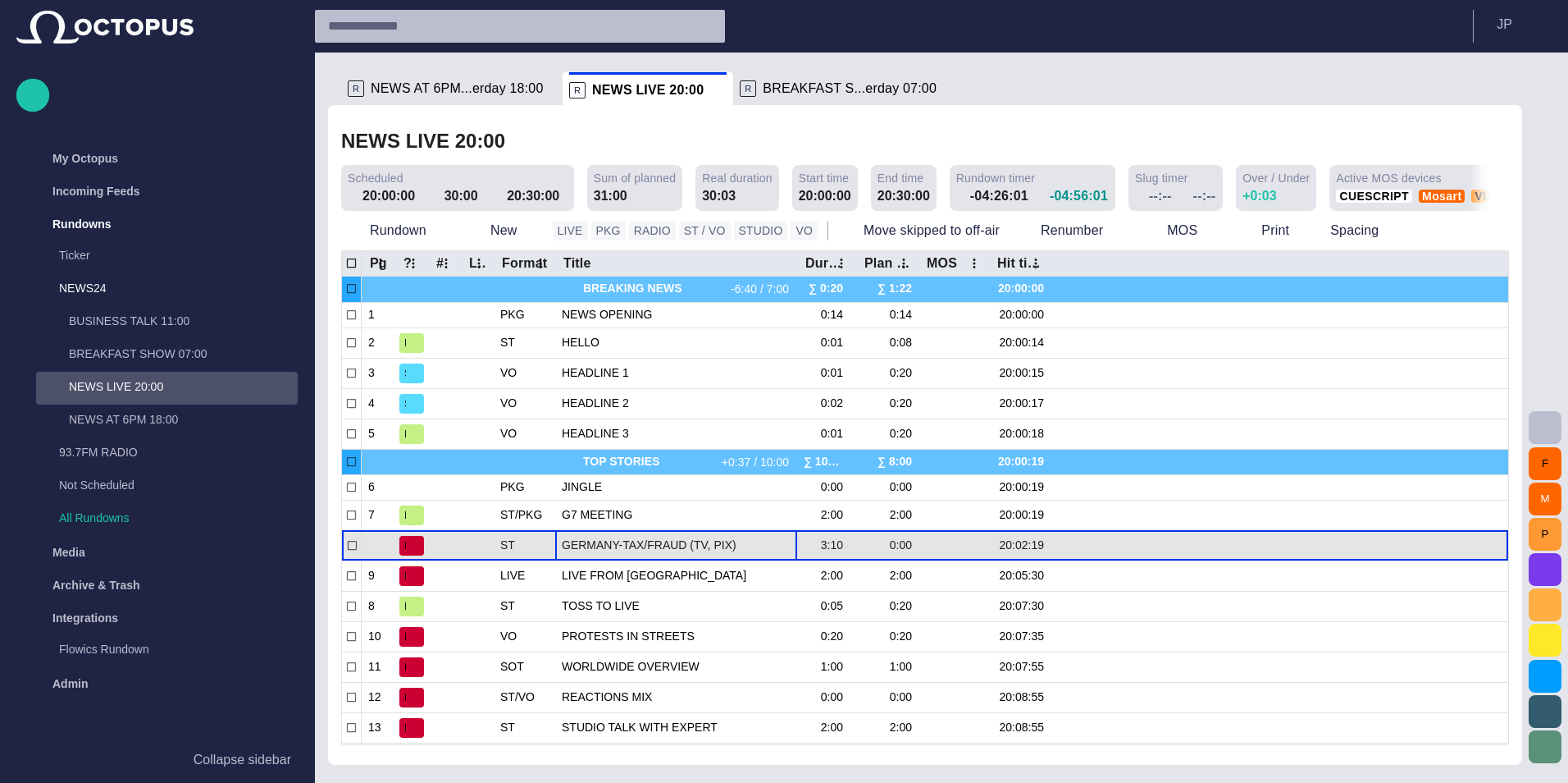
click at [584, 545] on span "GERMANY-TAX/FRAUD (TV, PIX)" at bounding box center [676, 545] width 229 height 16
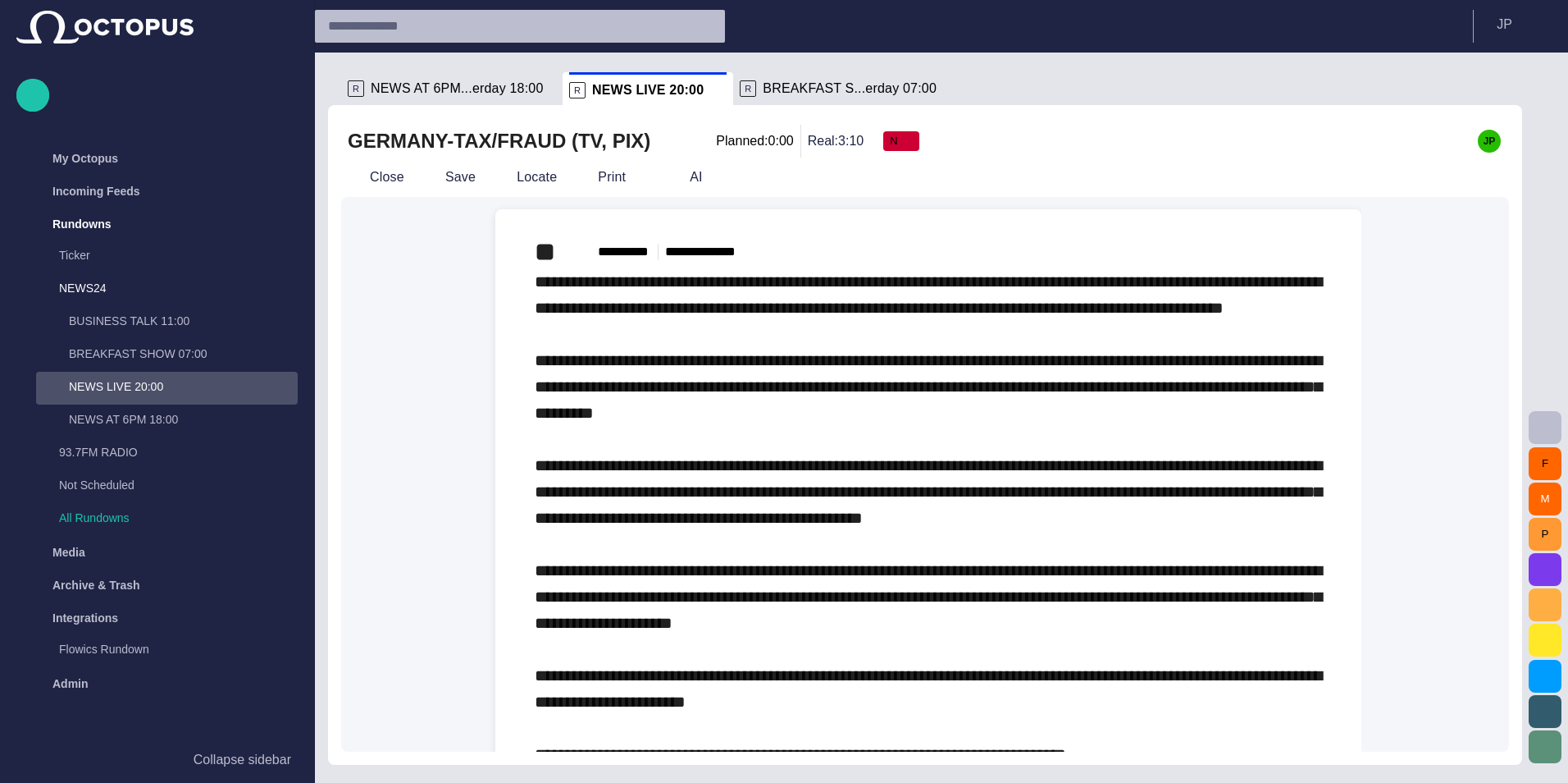
scroll to position [0, 0]
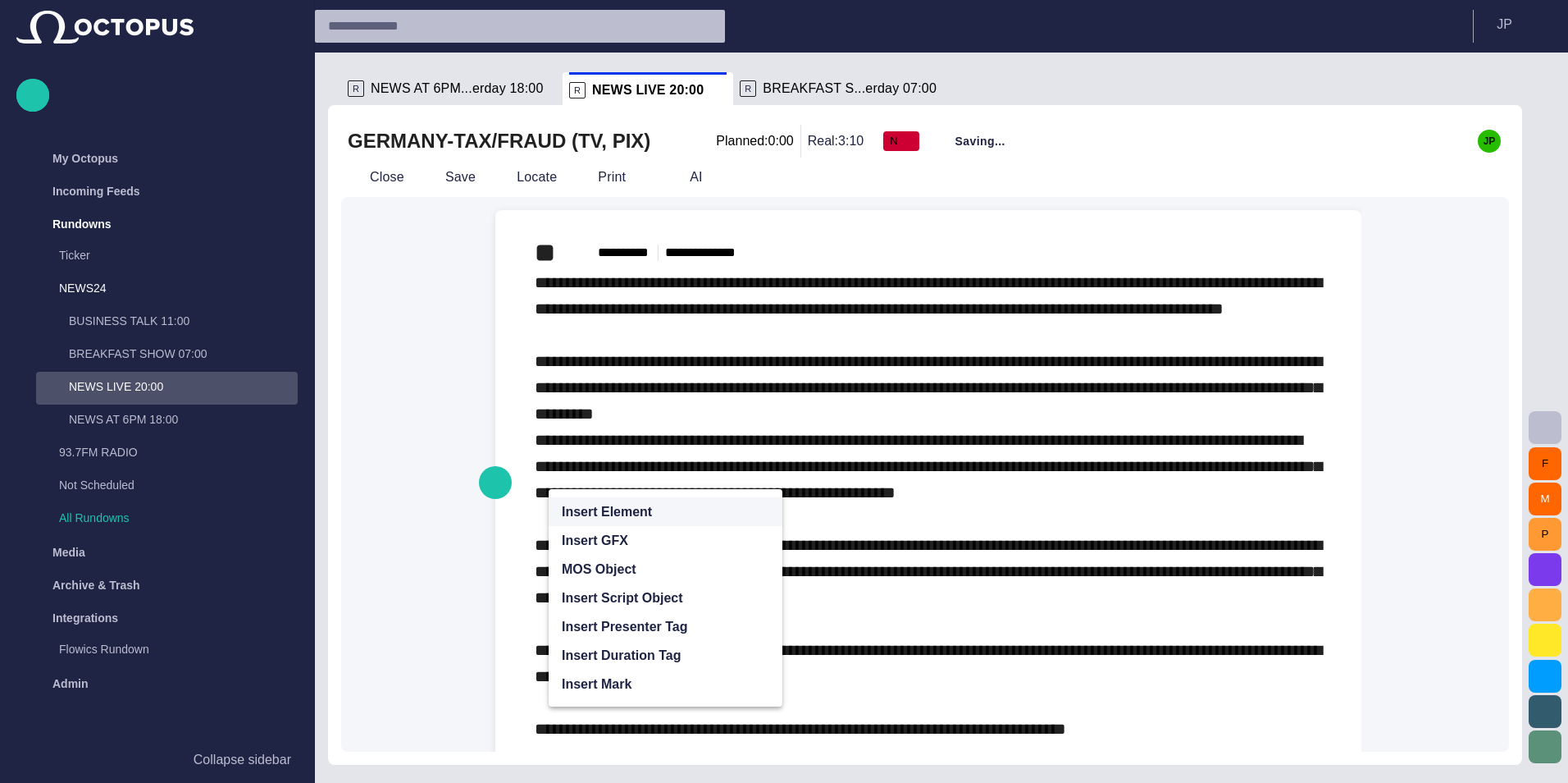
click at [782, 510] on button "Insert Element" at bounding box center [665, 511] width 233 height 29
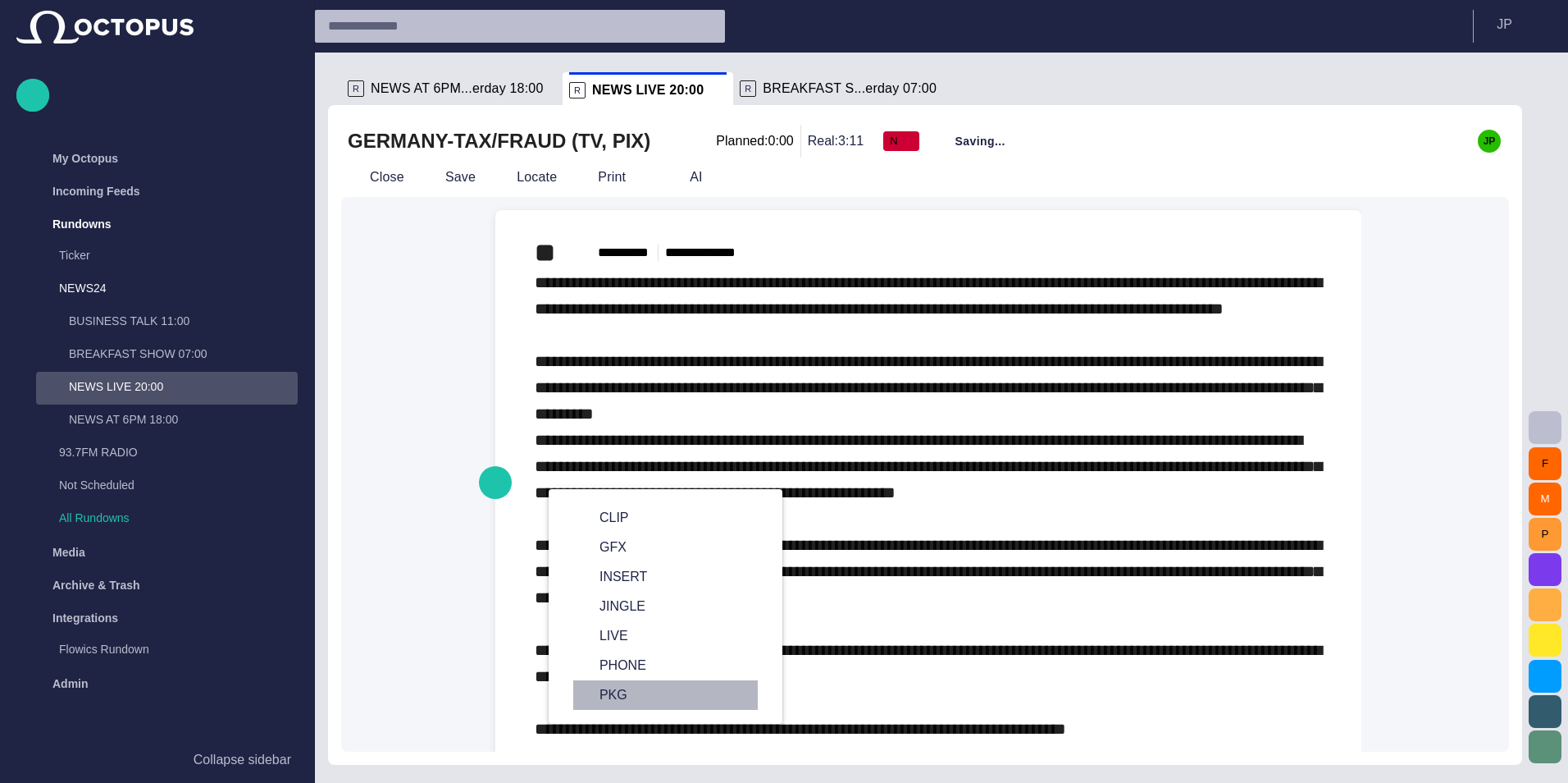
click at [617, 683] on div "PKG" at bounding box center [665, 695] width 184 height 30
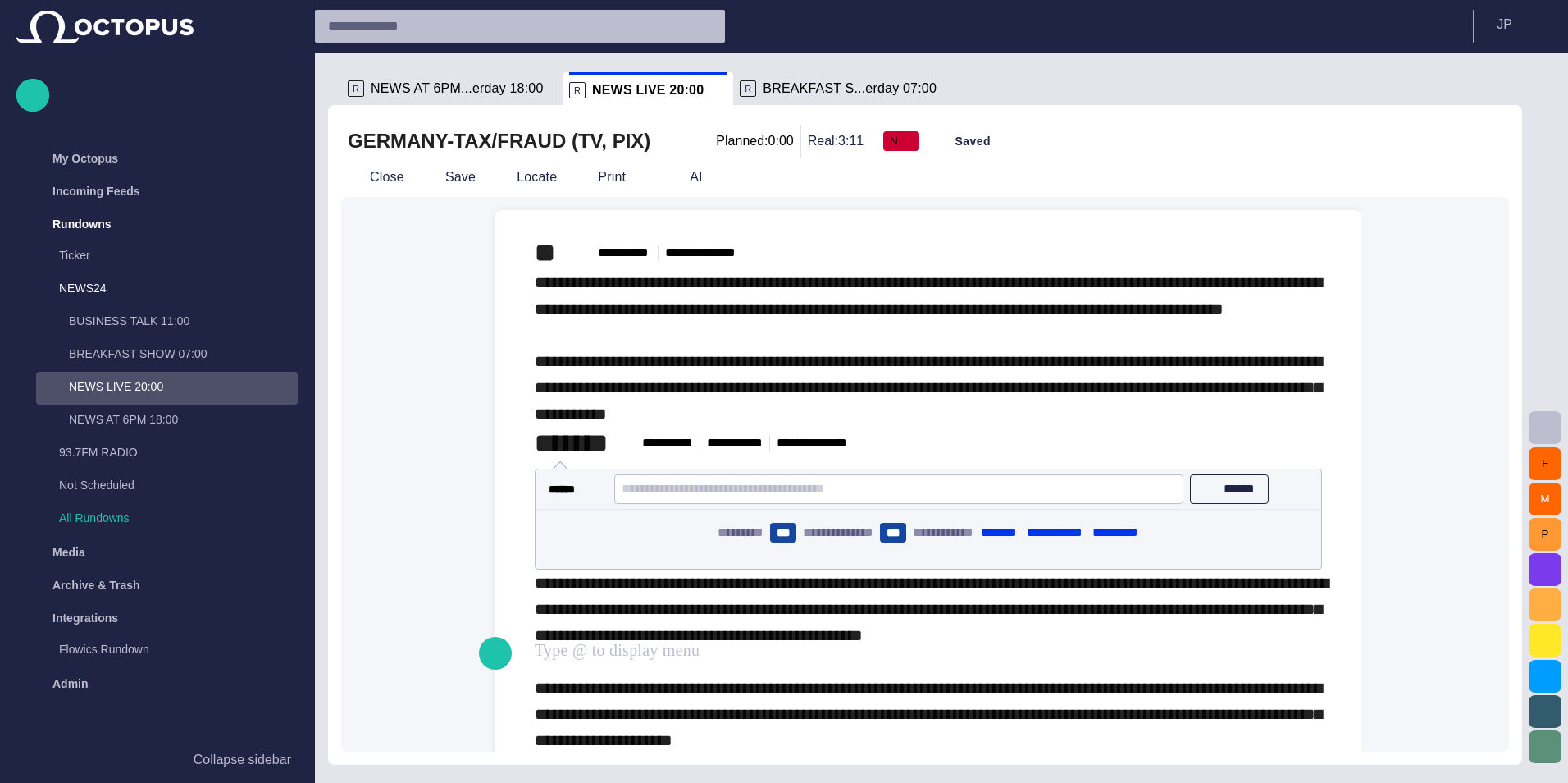
scroll to position [0, 0]
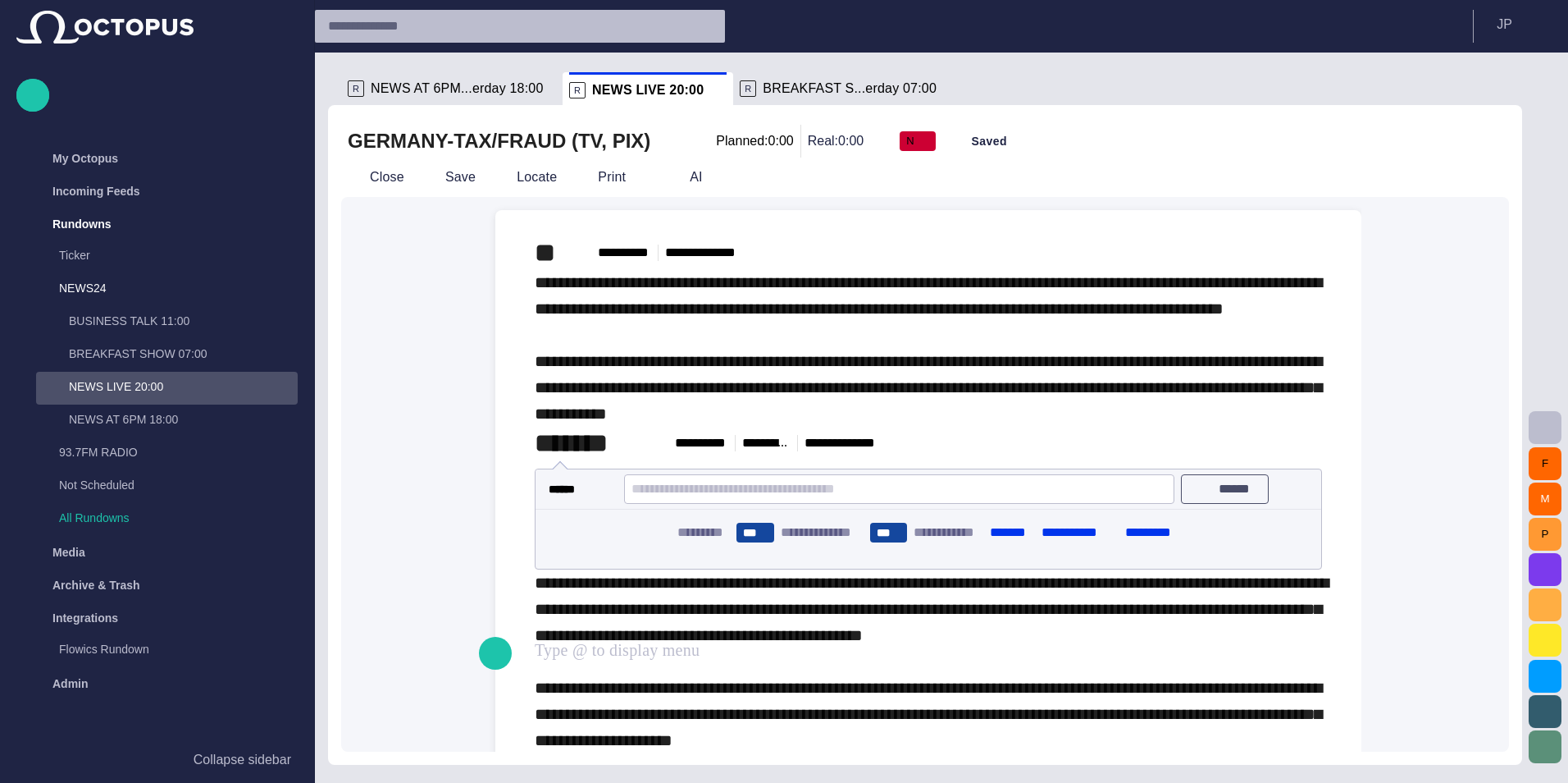
click at [1205, 504] on button "******" at bounding box center [1226, 489] width 89 height 30
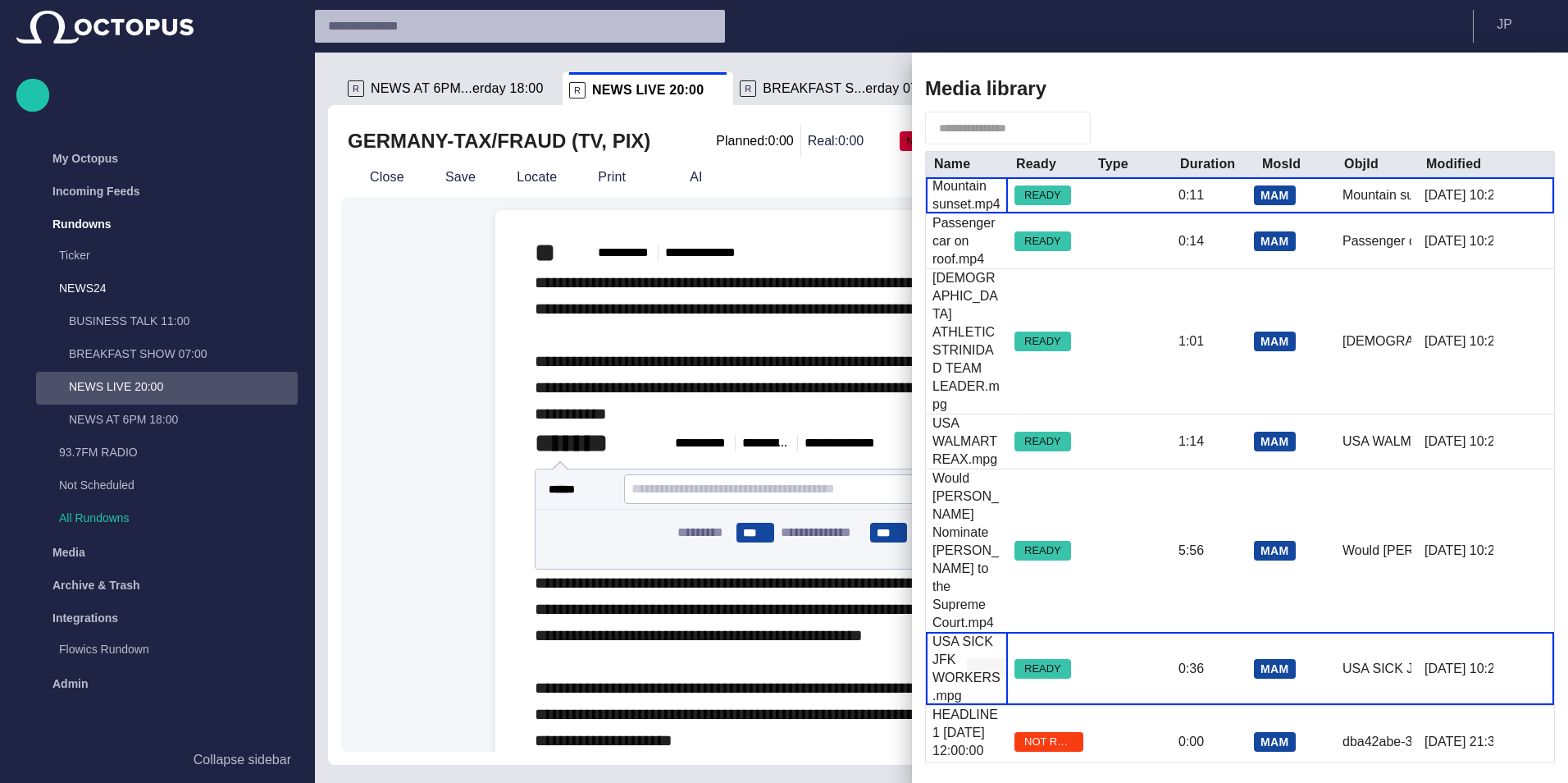
click at [978, 633] on div "USA SICK JFK WORKERS.mpg" at bounding box center [967, 668] width 69 height 72
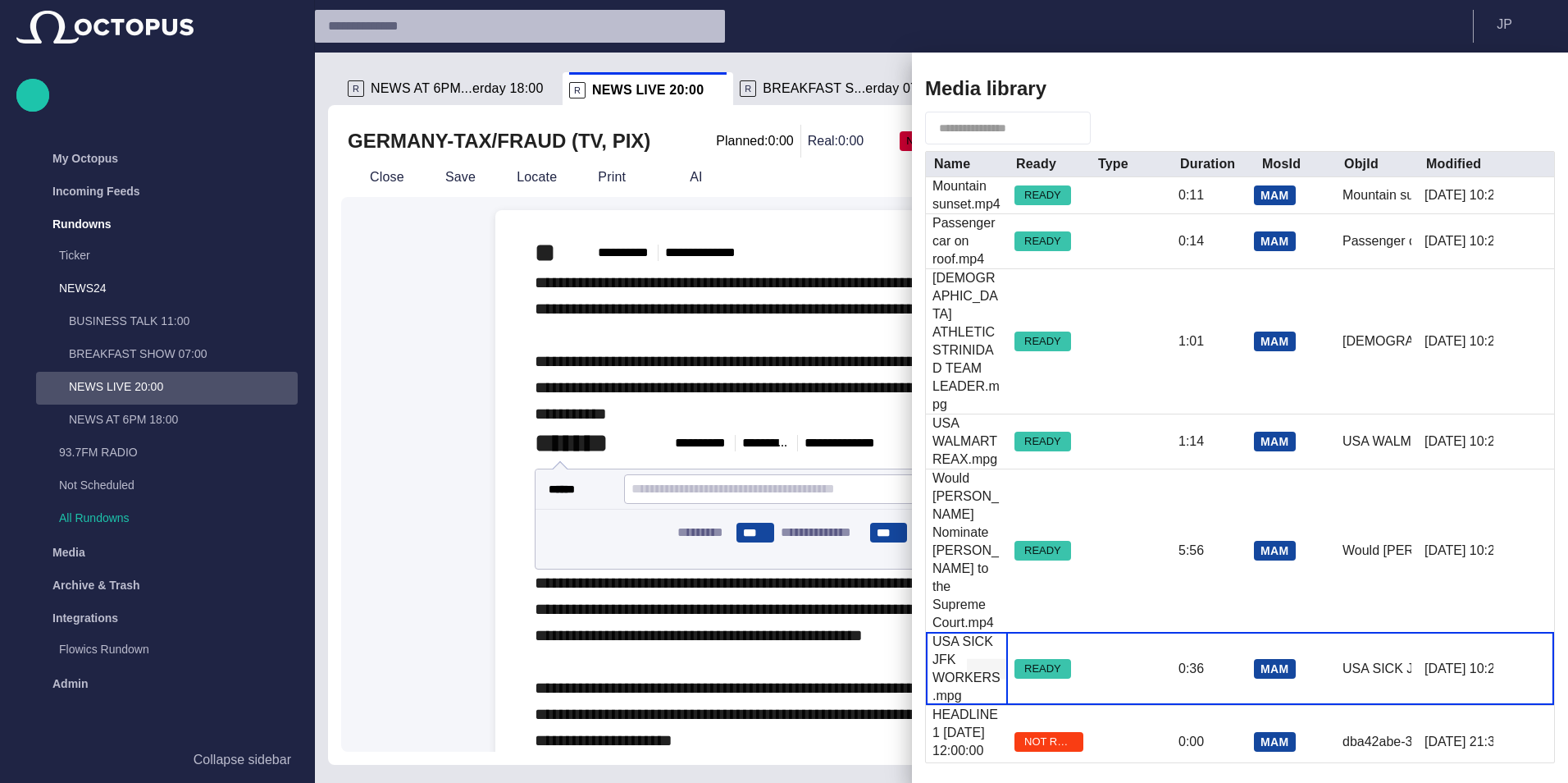
click at [978, 633] on div "USA SICK JFK WORKERS.mpg" at bounding box center [967, 668] width 69 height 72
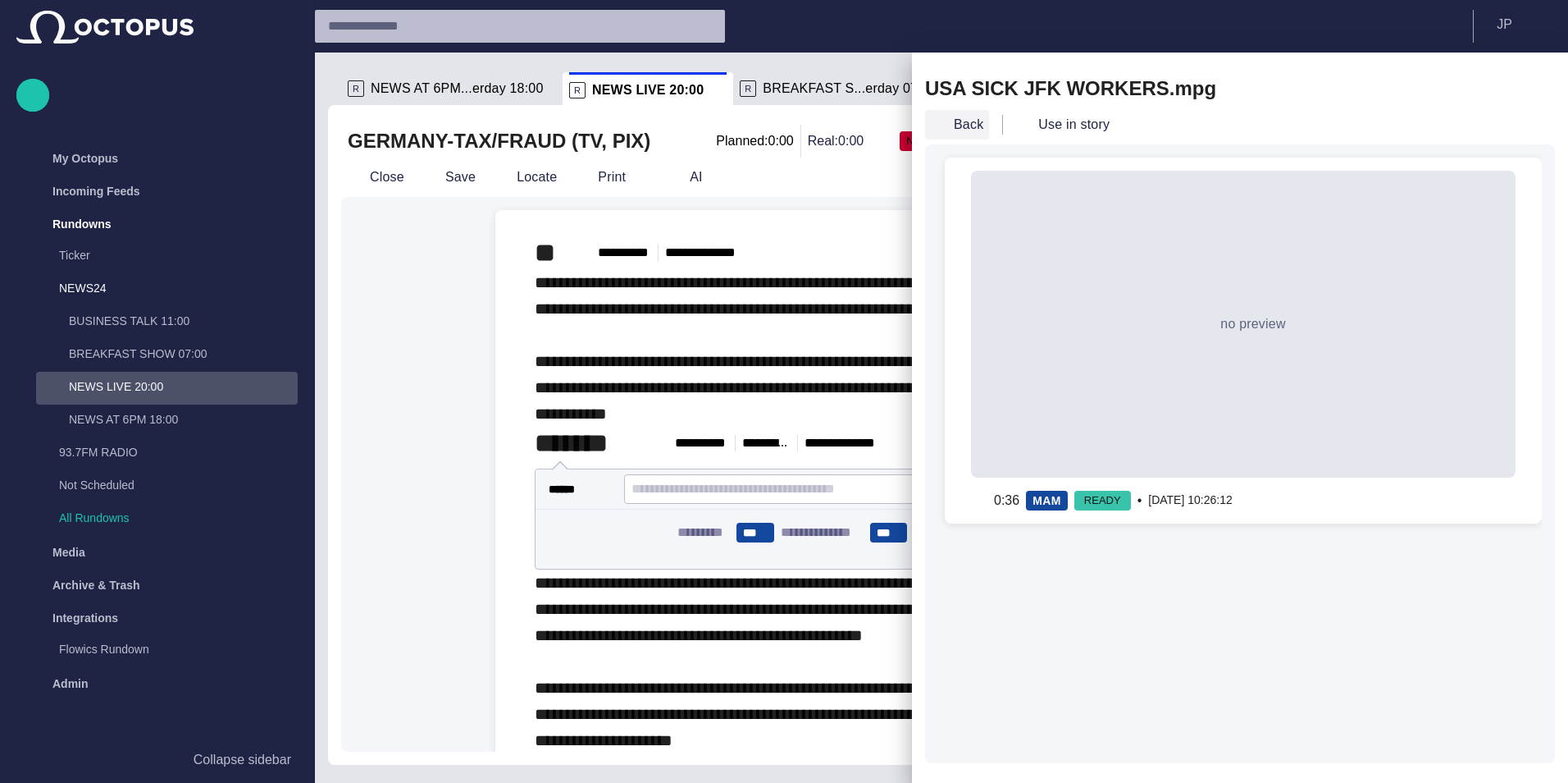
click at [968, 122] on button "Back" at bounding box center [957, 125] width 64 height 30
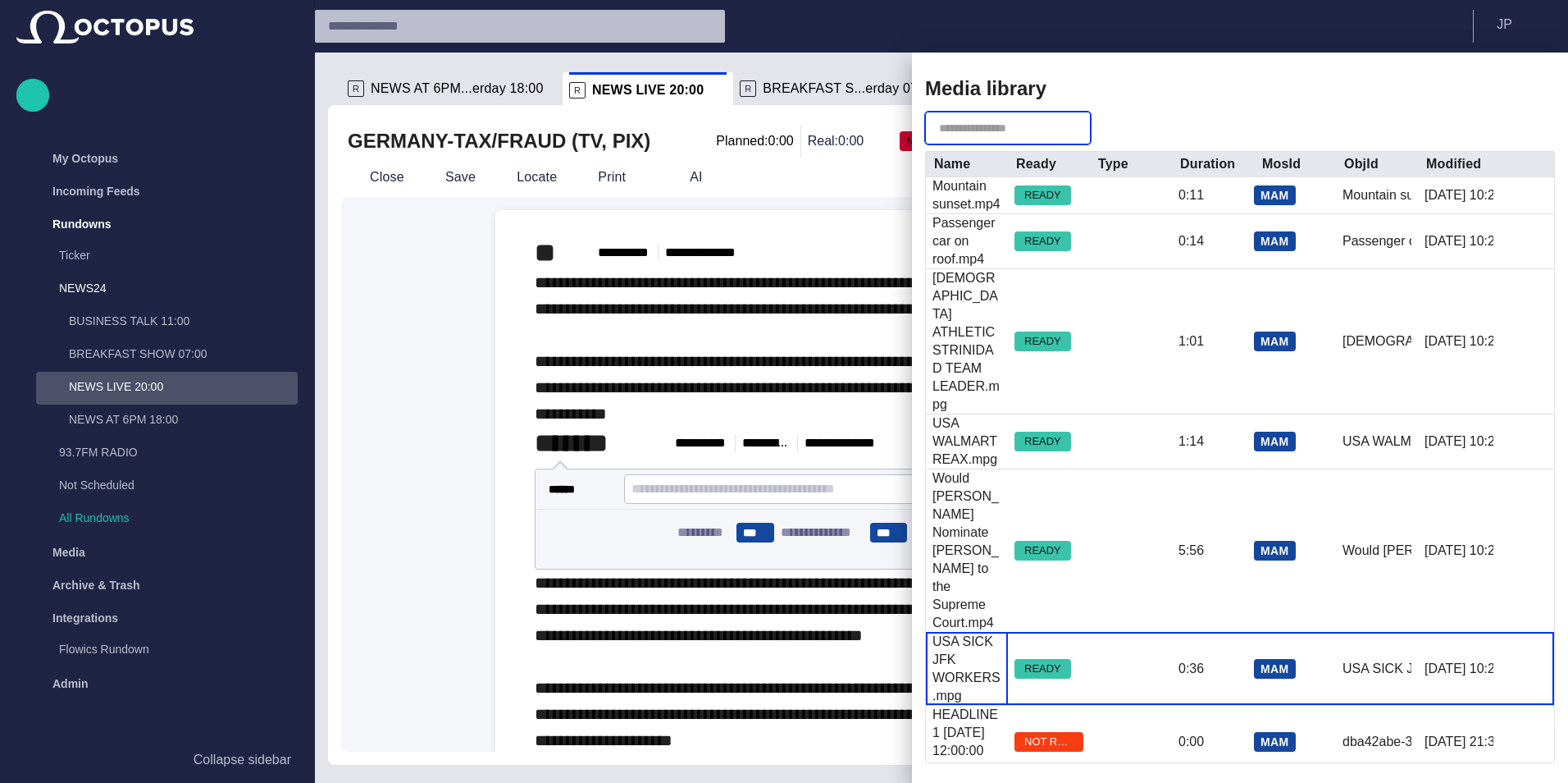
click at [979, 132] on input "text" at bounding box center [996, 128] width 115 height 17
type input "*****"
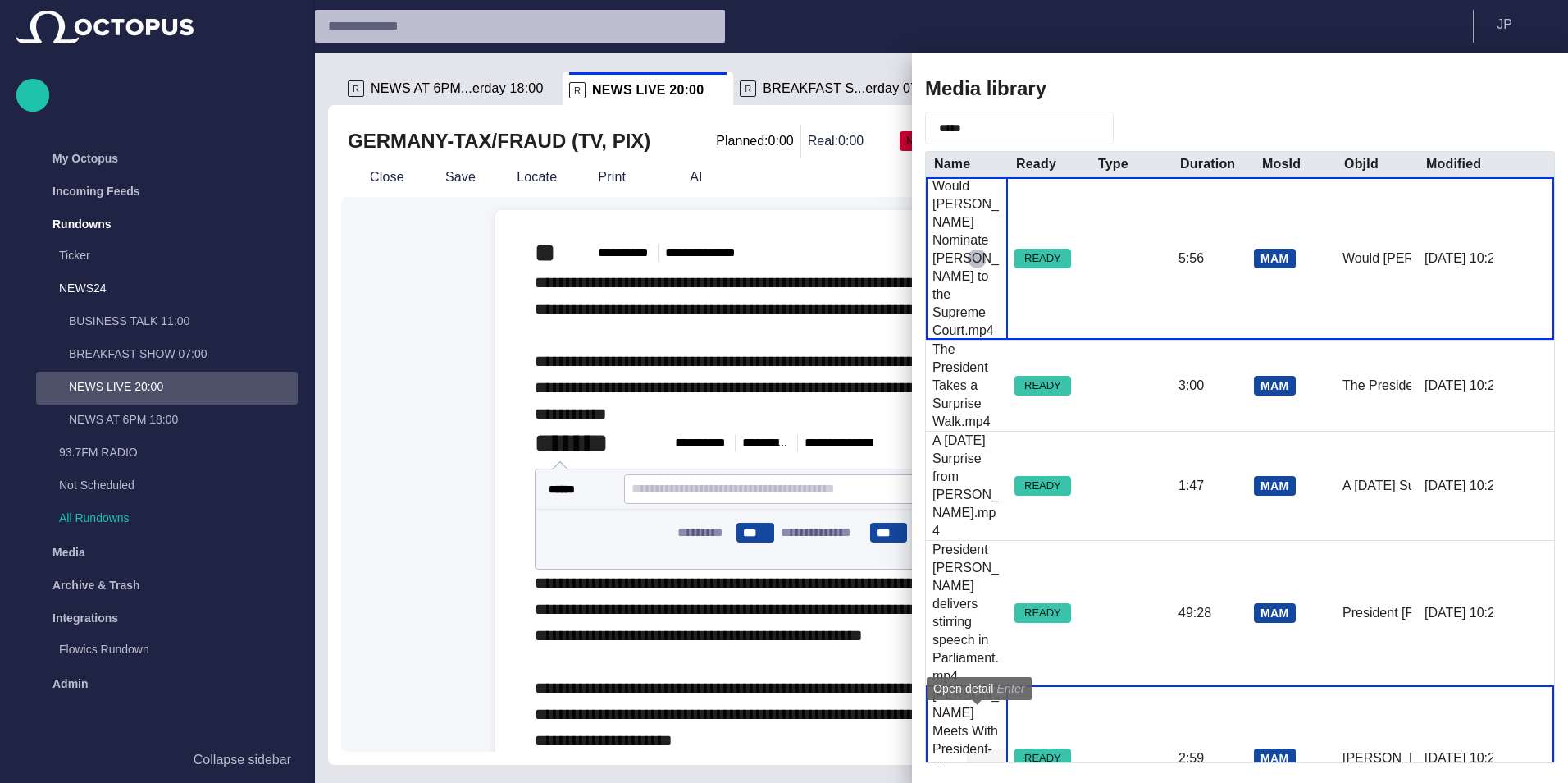
click at [976, 750] on span "button" at bounding box center [976, 758] width 17 height 17
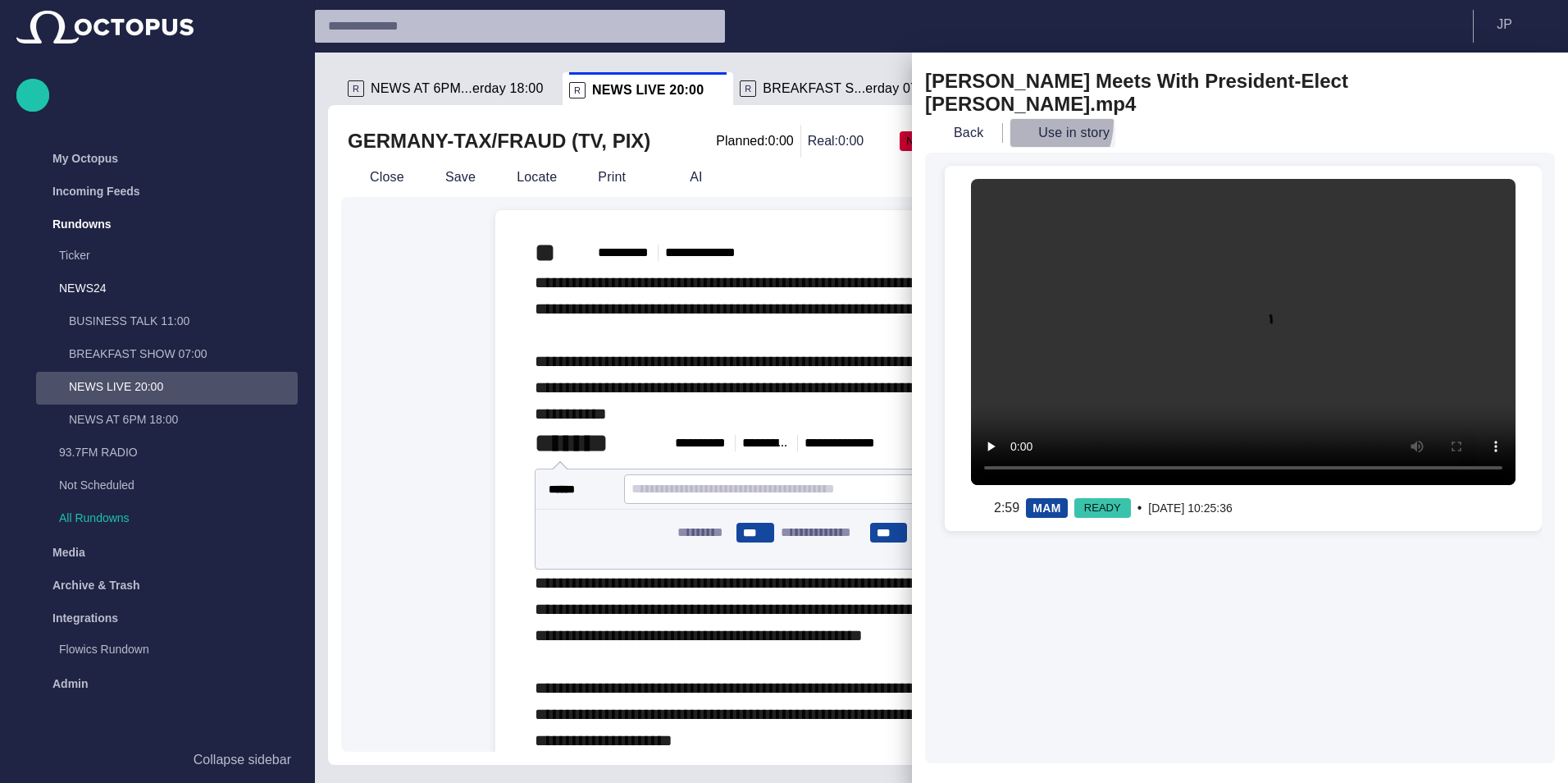
click at [1032, 118] on button "Use in story" at bounding box center [1061, 133] width 106 height 30
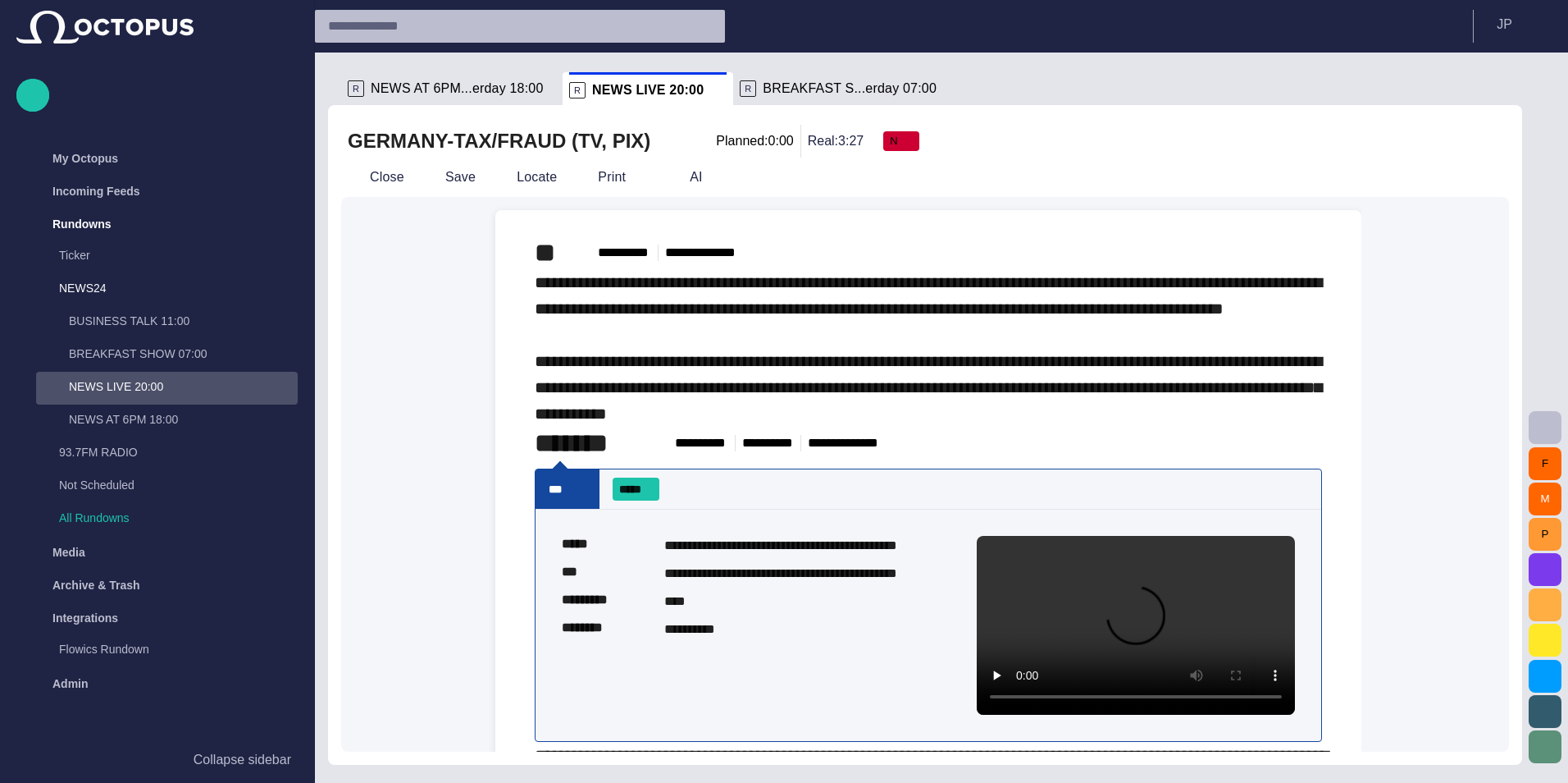
click at [595, 509] on div "***" at bounding box center [567, 489] width 64 height 40
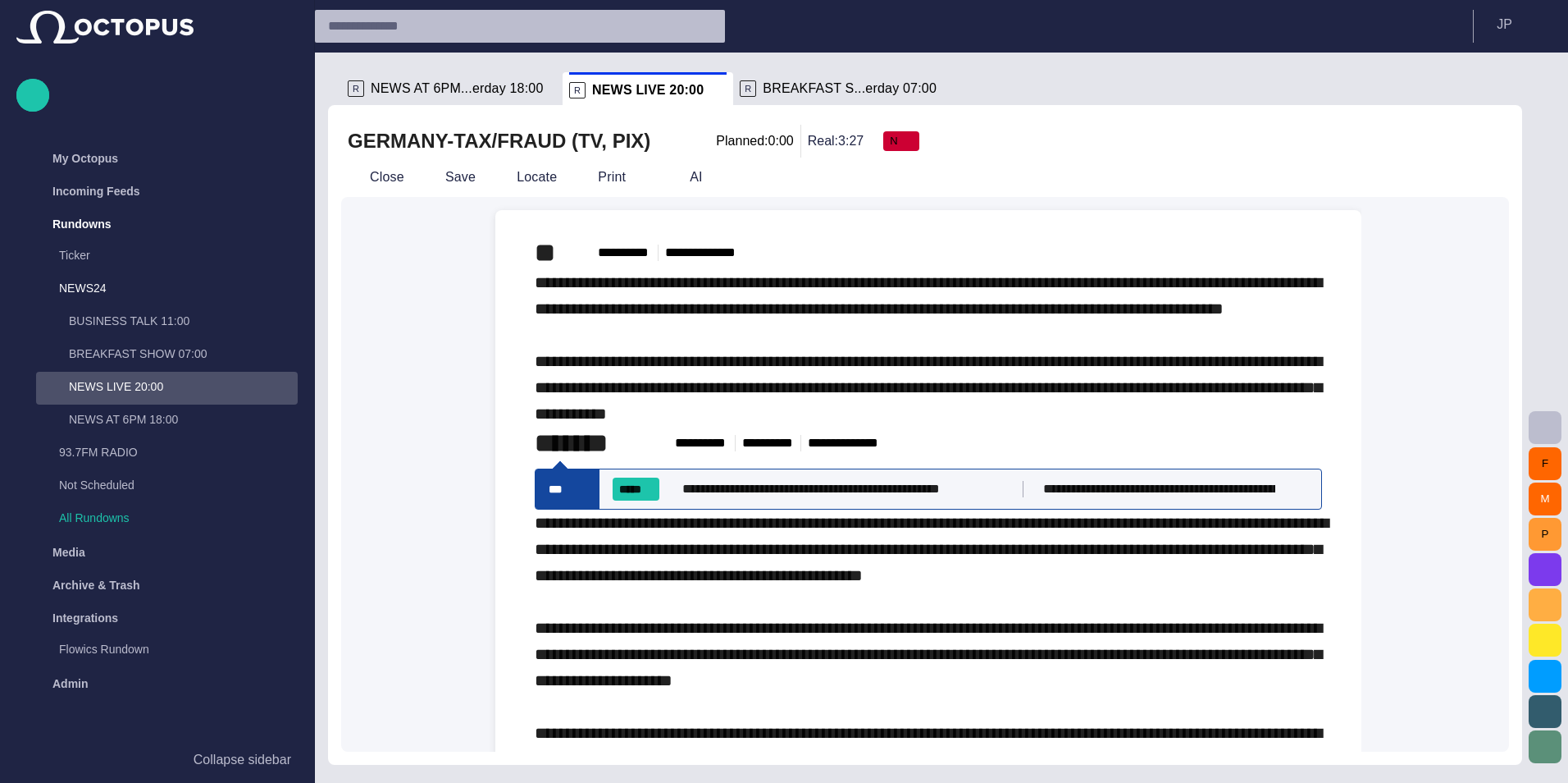
click at [585, 496] on span at bounding box center [586, 488] width 13 height 13
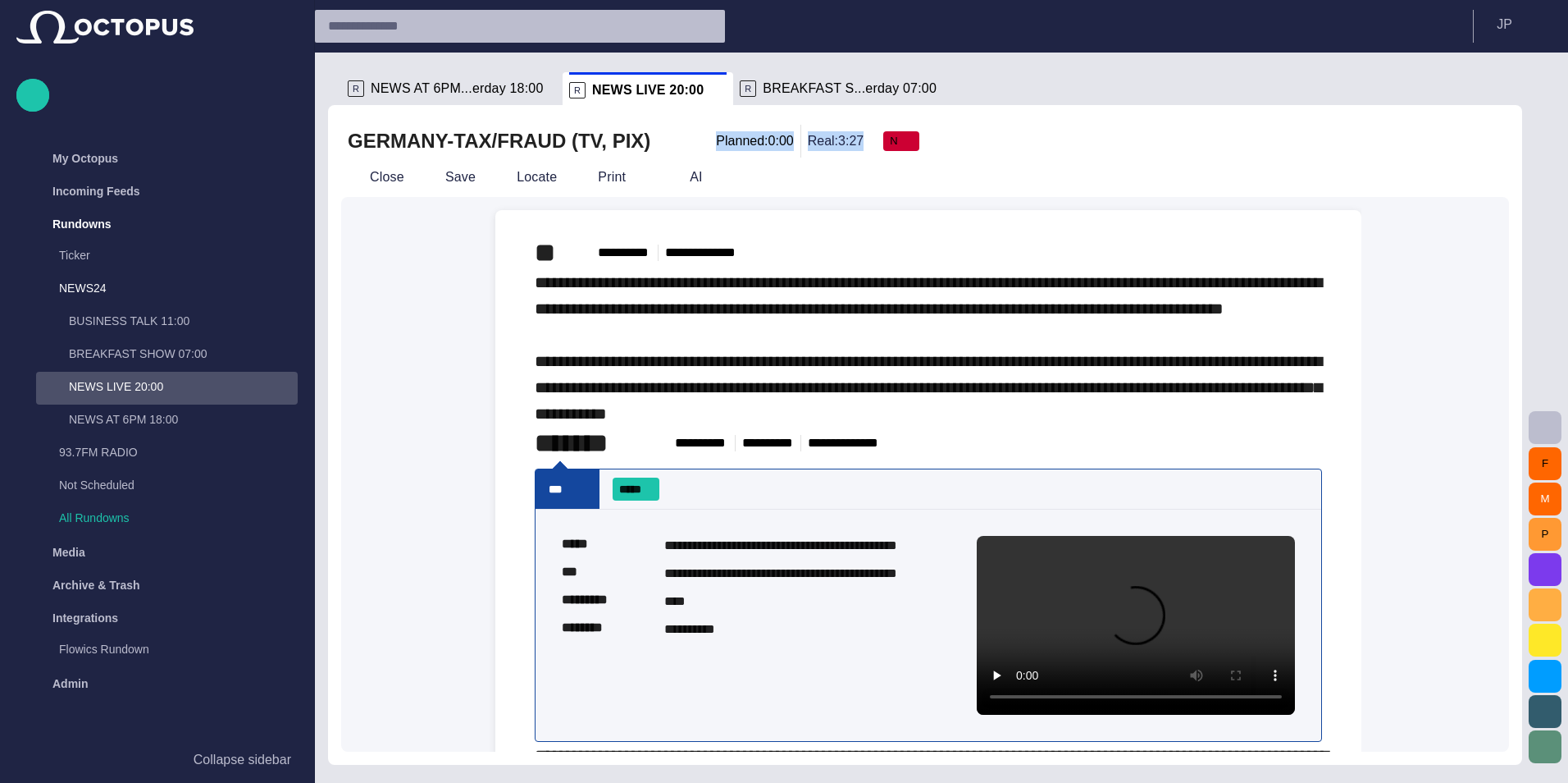
click at [670, 159] on div "**********" at bounding box center [925, 438] width 1167 height 627
click at [677, 161] on div "Close Save Locate Print AI" at bounding box center [890, 177] width 1099 height 40
click at [672, 174] on span "button" at bounding box center [675, 177] width 17 height 17
